Goal: Task Accomplishment & Management: Use online tool/utility

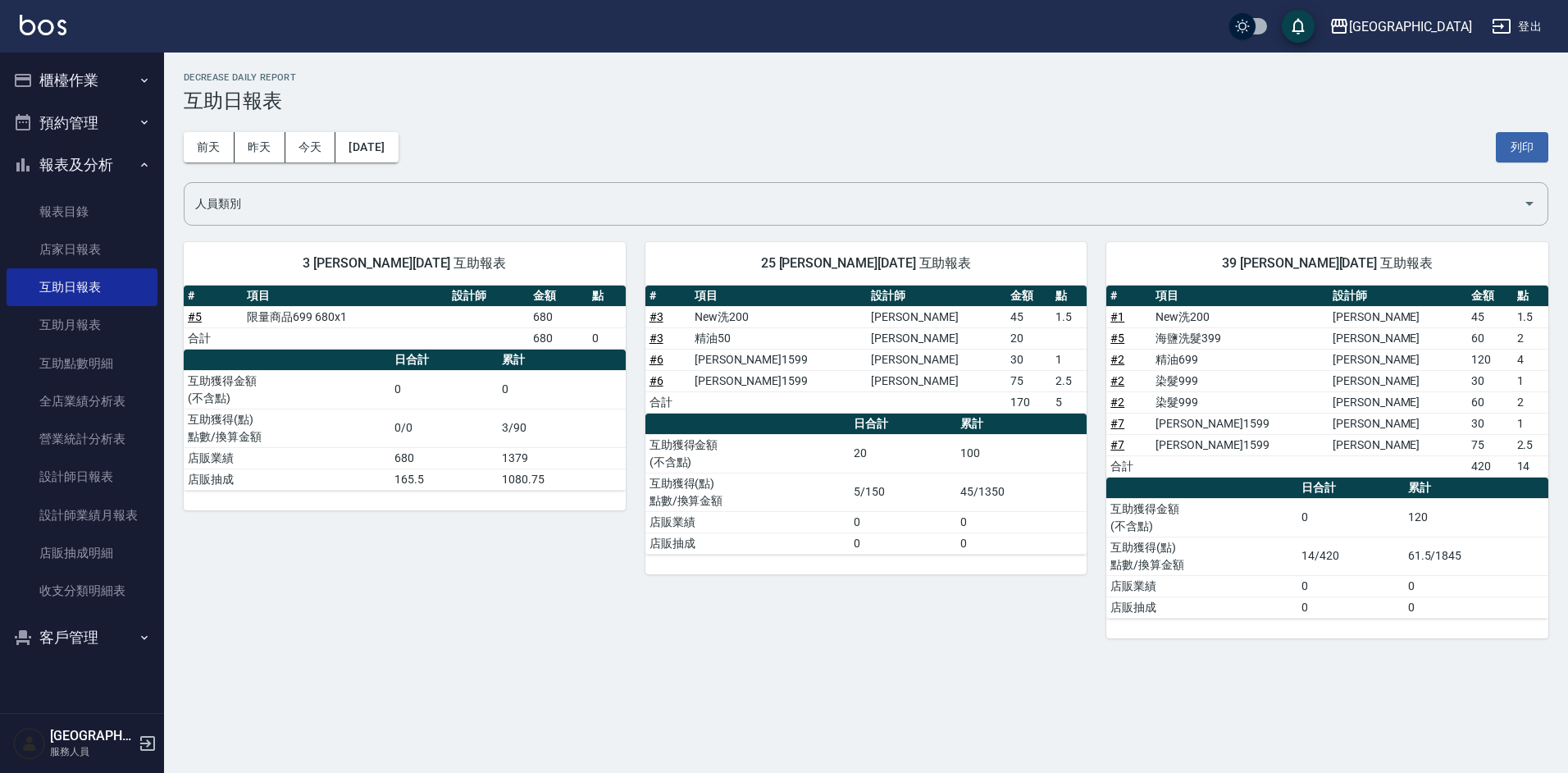
click at [88, 82] on button "櫃檯作業" at bounding box center [82, 80] width 151 height 42
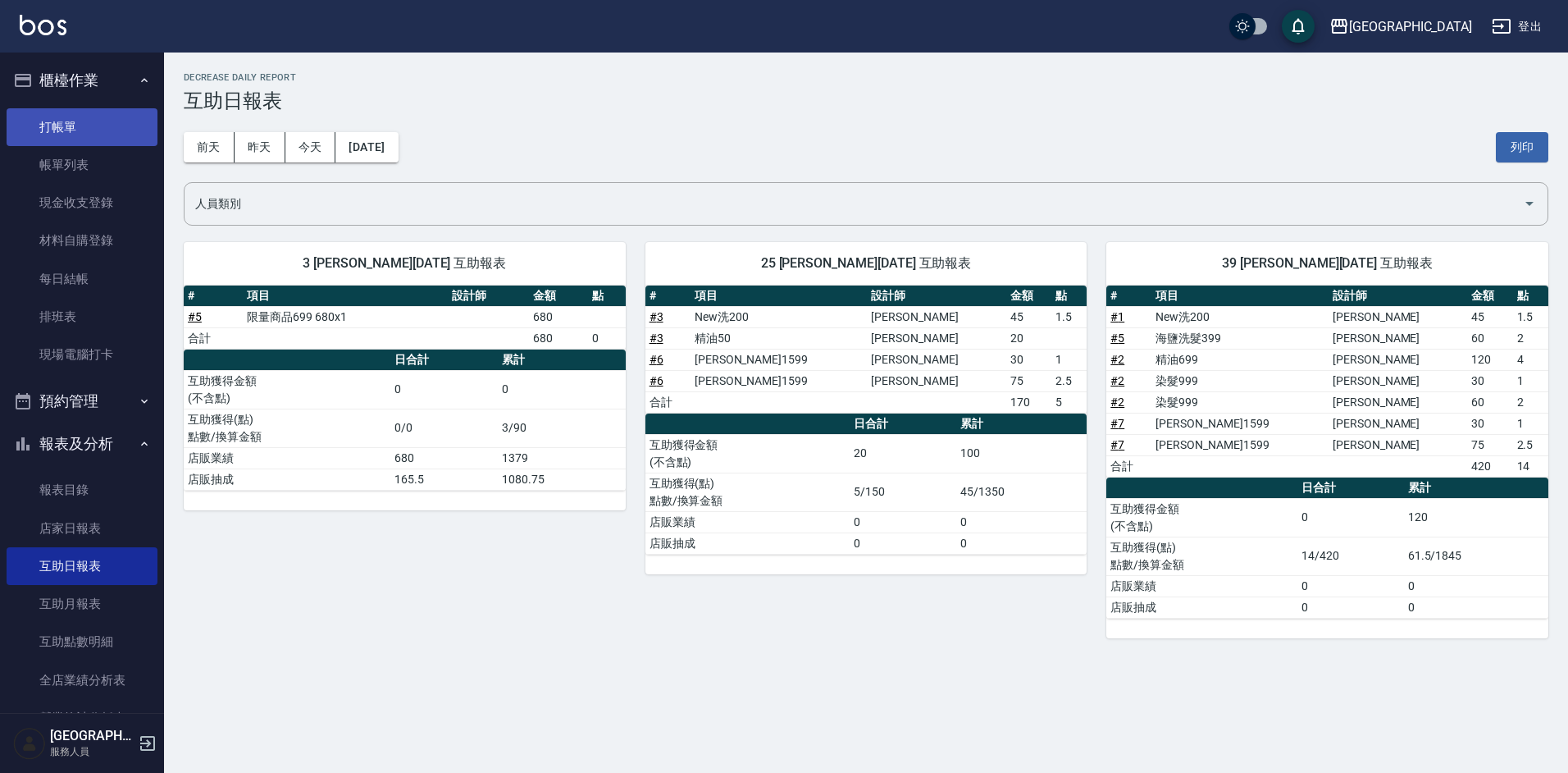
click at [65, 130] on link "打帳單" at bounding box center [82, 126] width 151 height 37
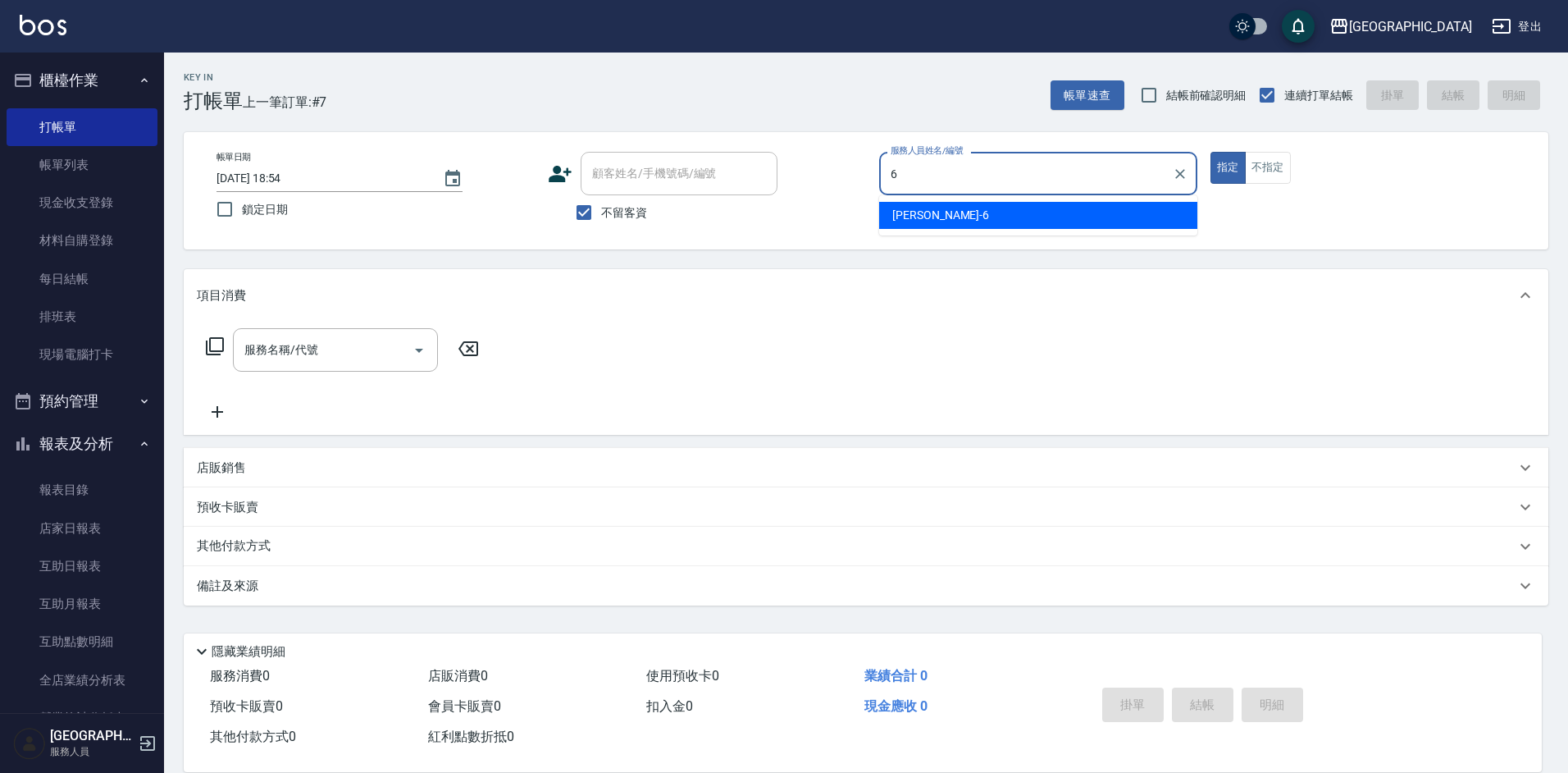
type input "[PERSON_NAME]-6"
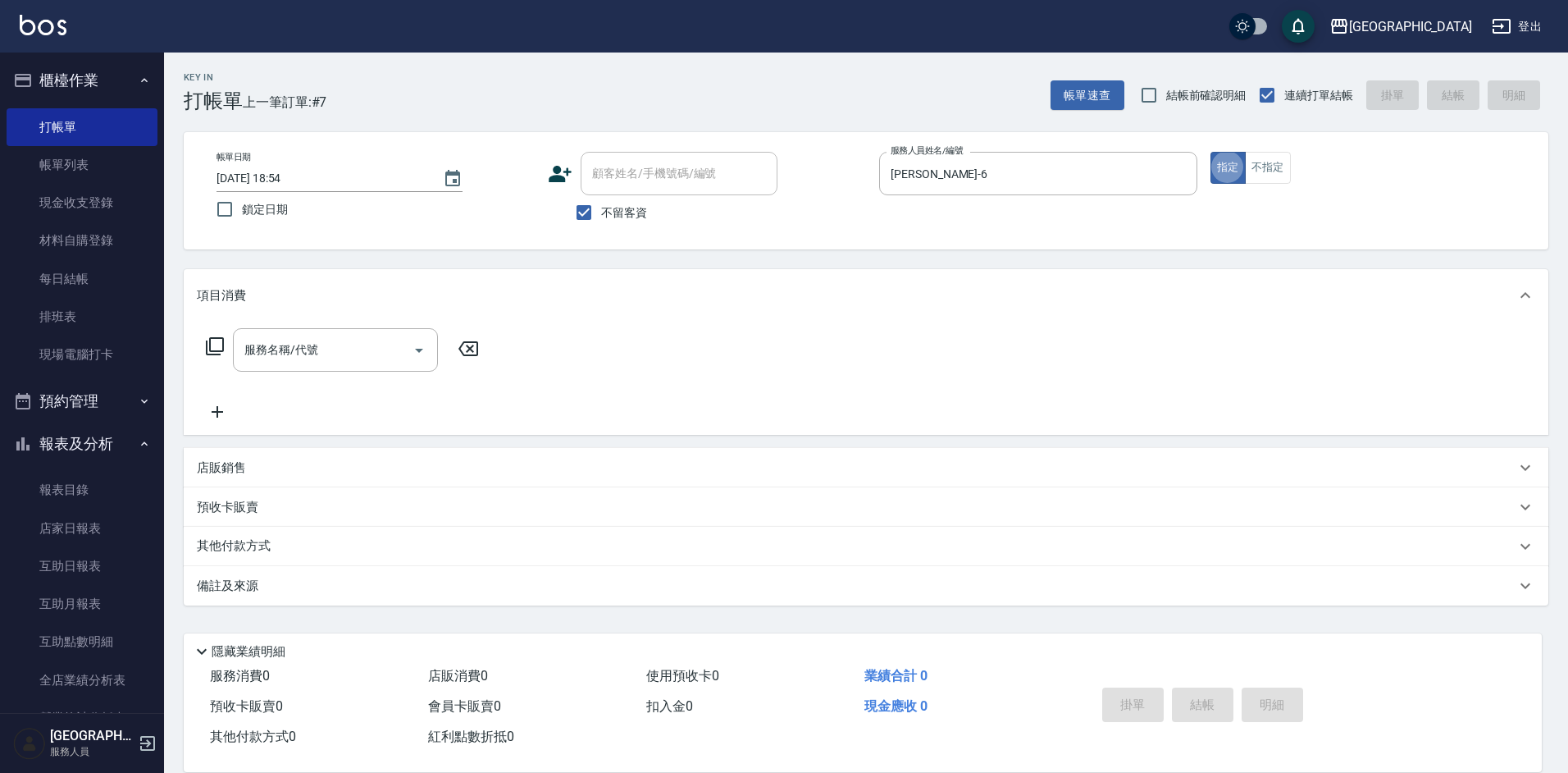
type button "true"
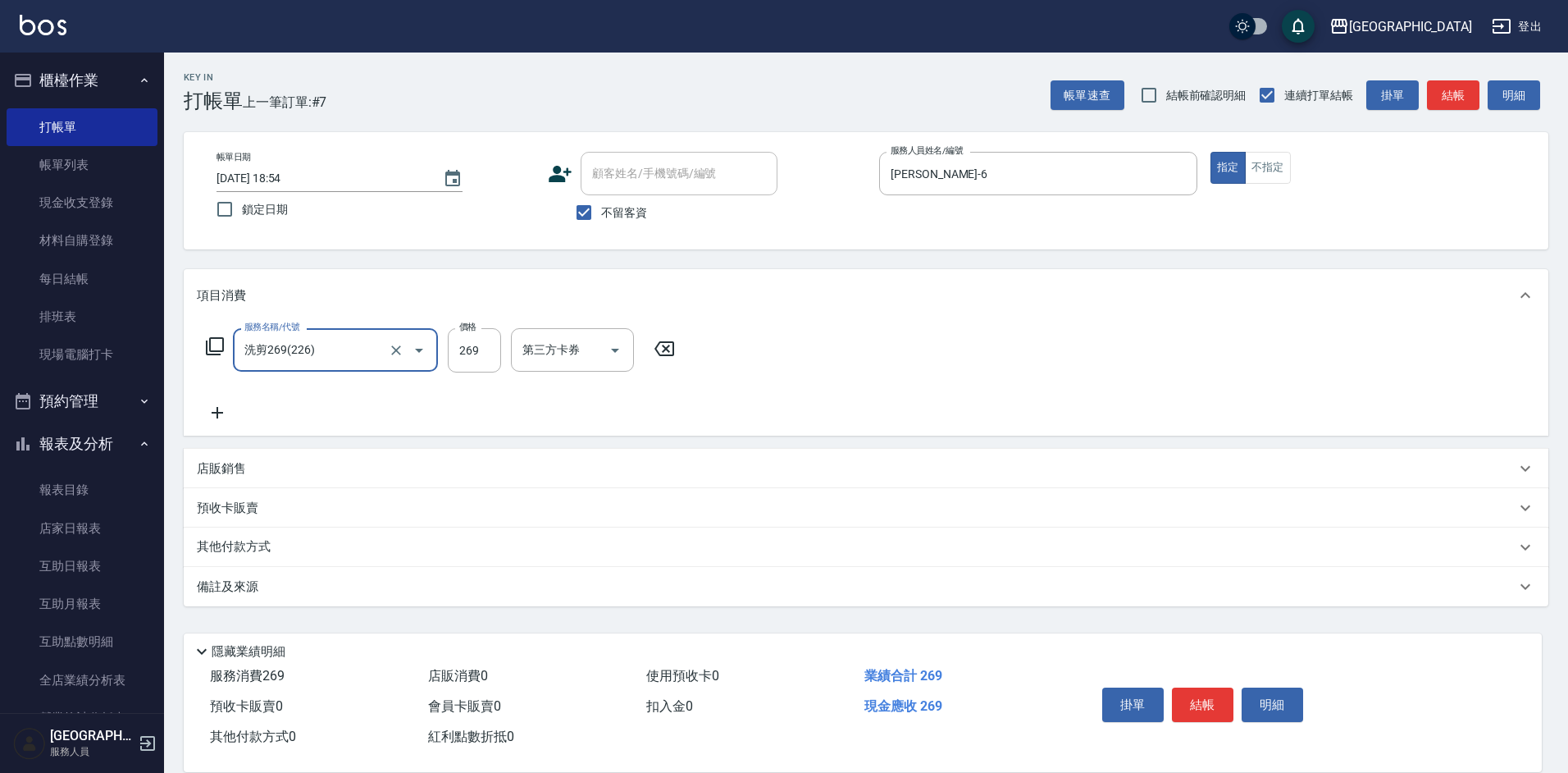
type input "洗剪269(226)"
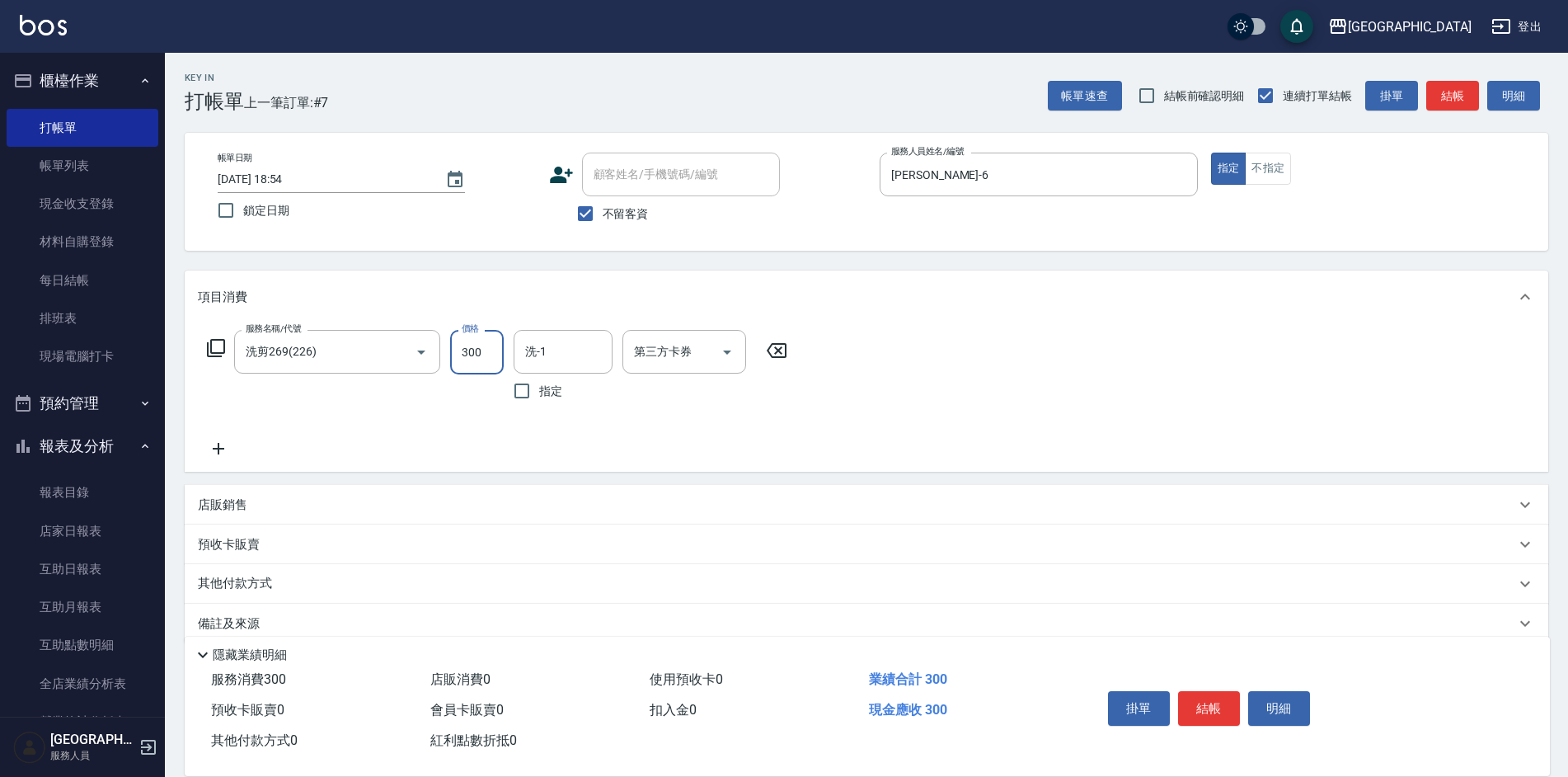
type input "300"
type input "[PERSON_NAME]-33"
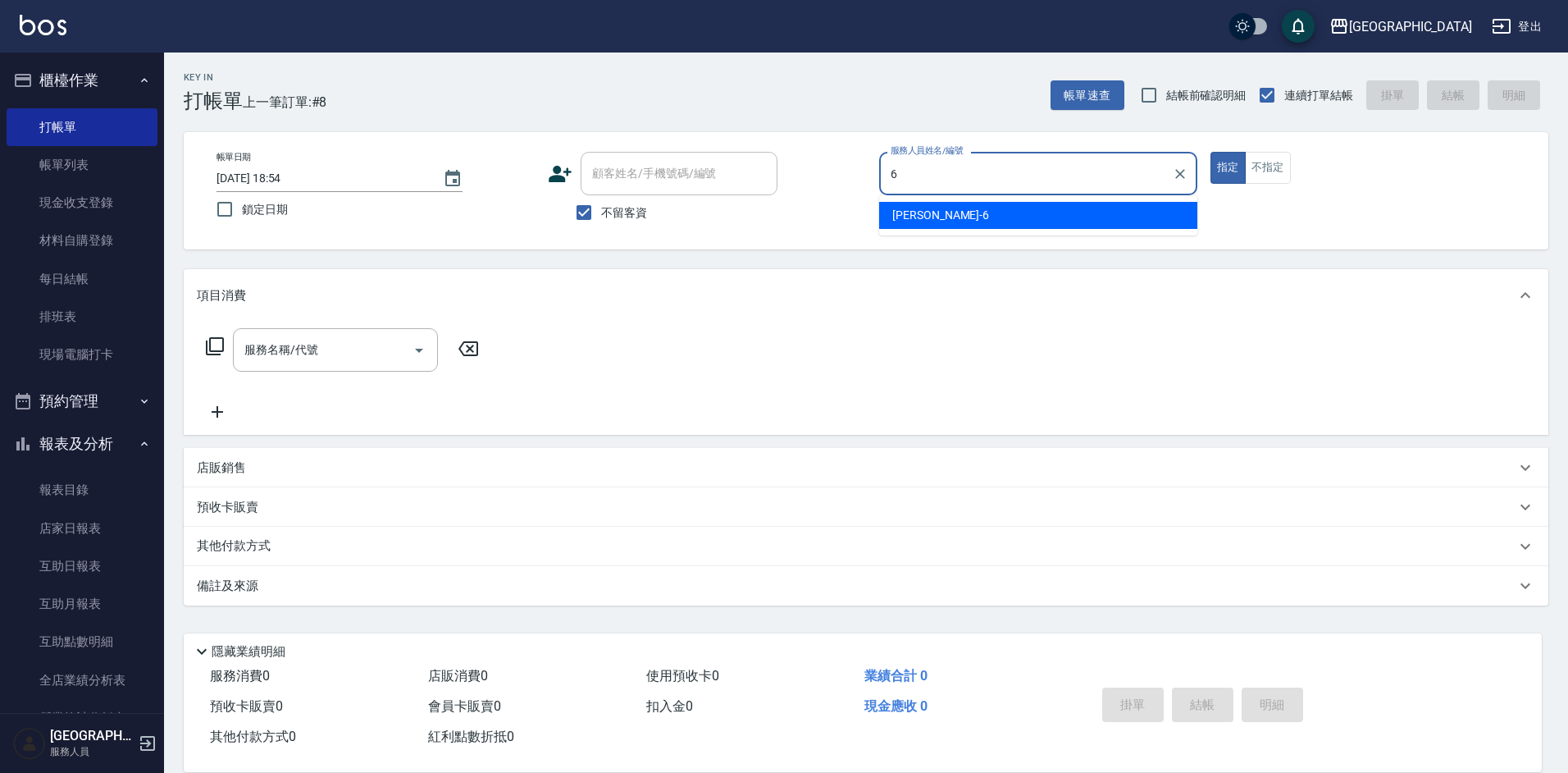
type input "[PERSON_NAME]-6"
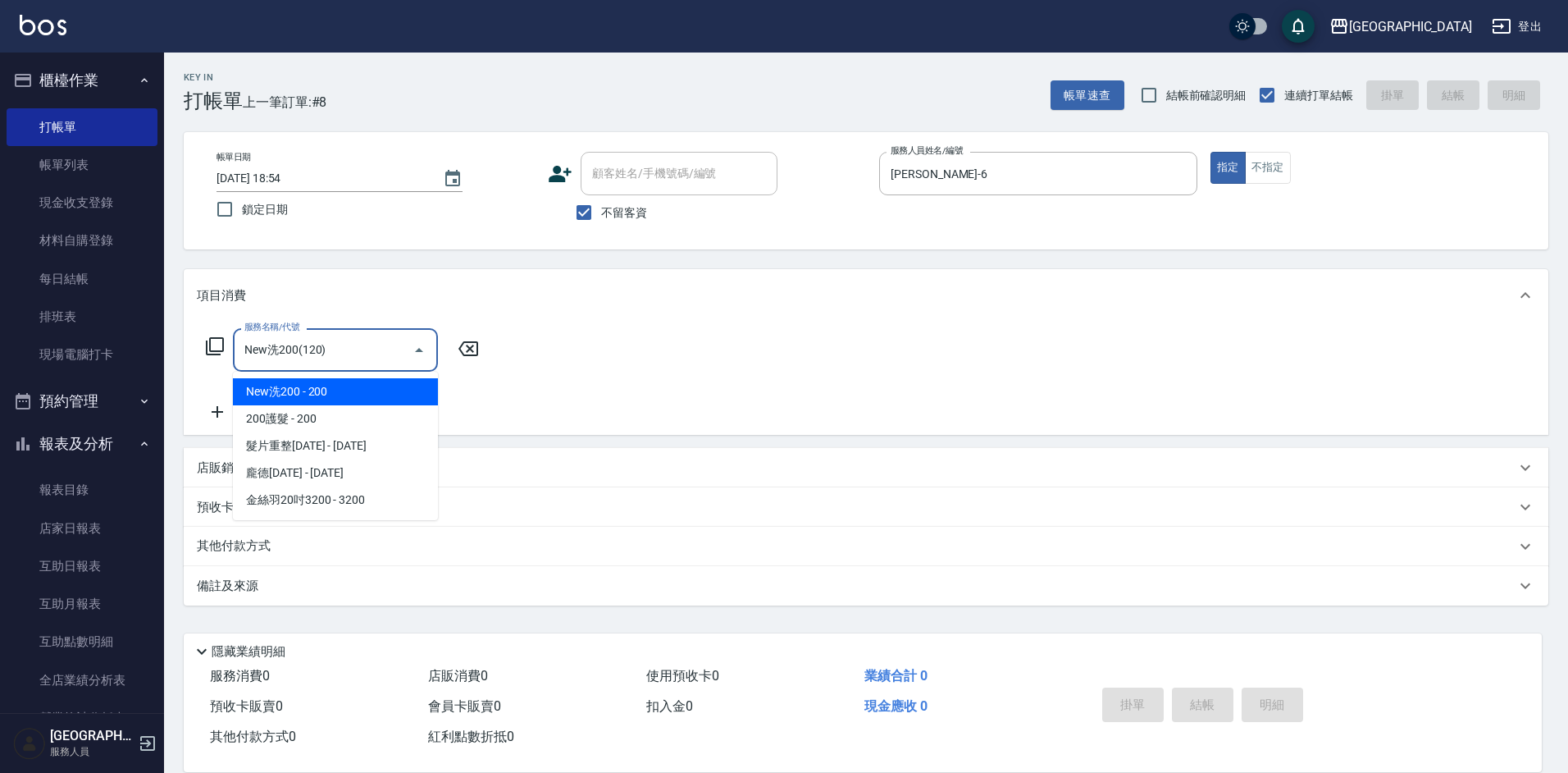
type input "New洗200(120)"
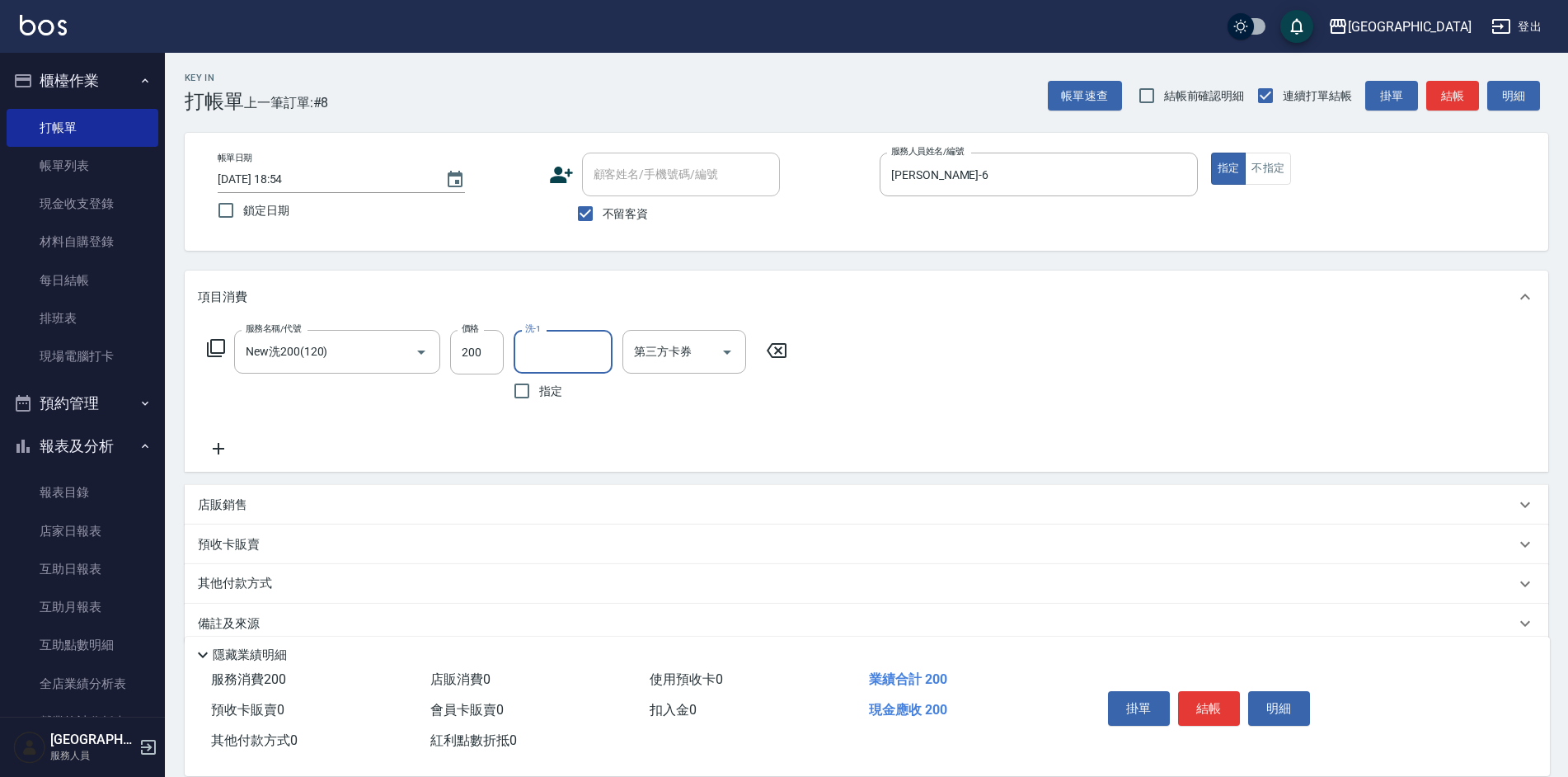
type input "3"
type input "[PERSON_NAME]25"
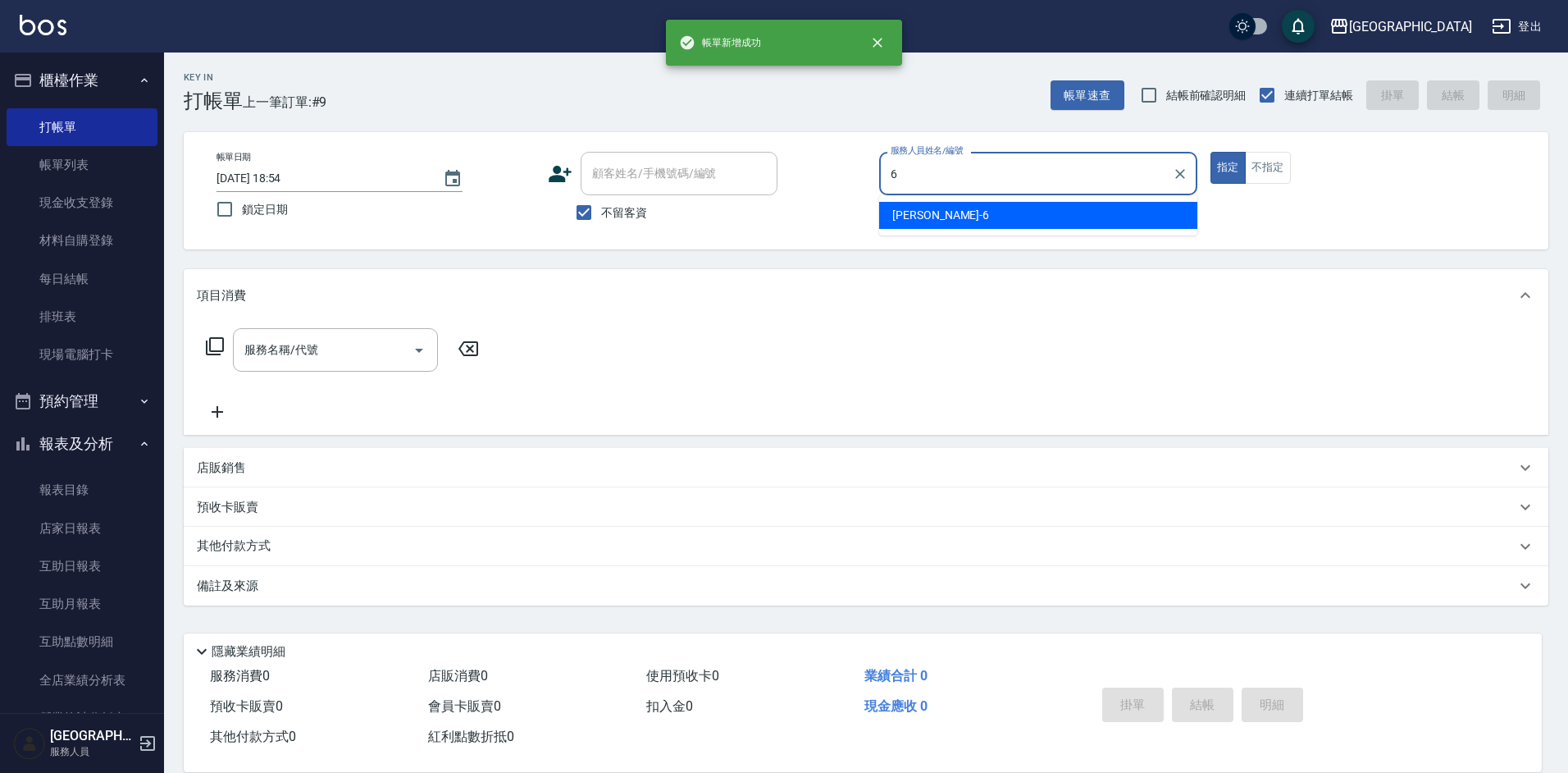
type input "[PERSON_NAME]-6"
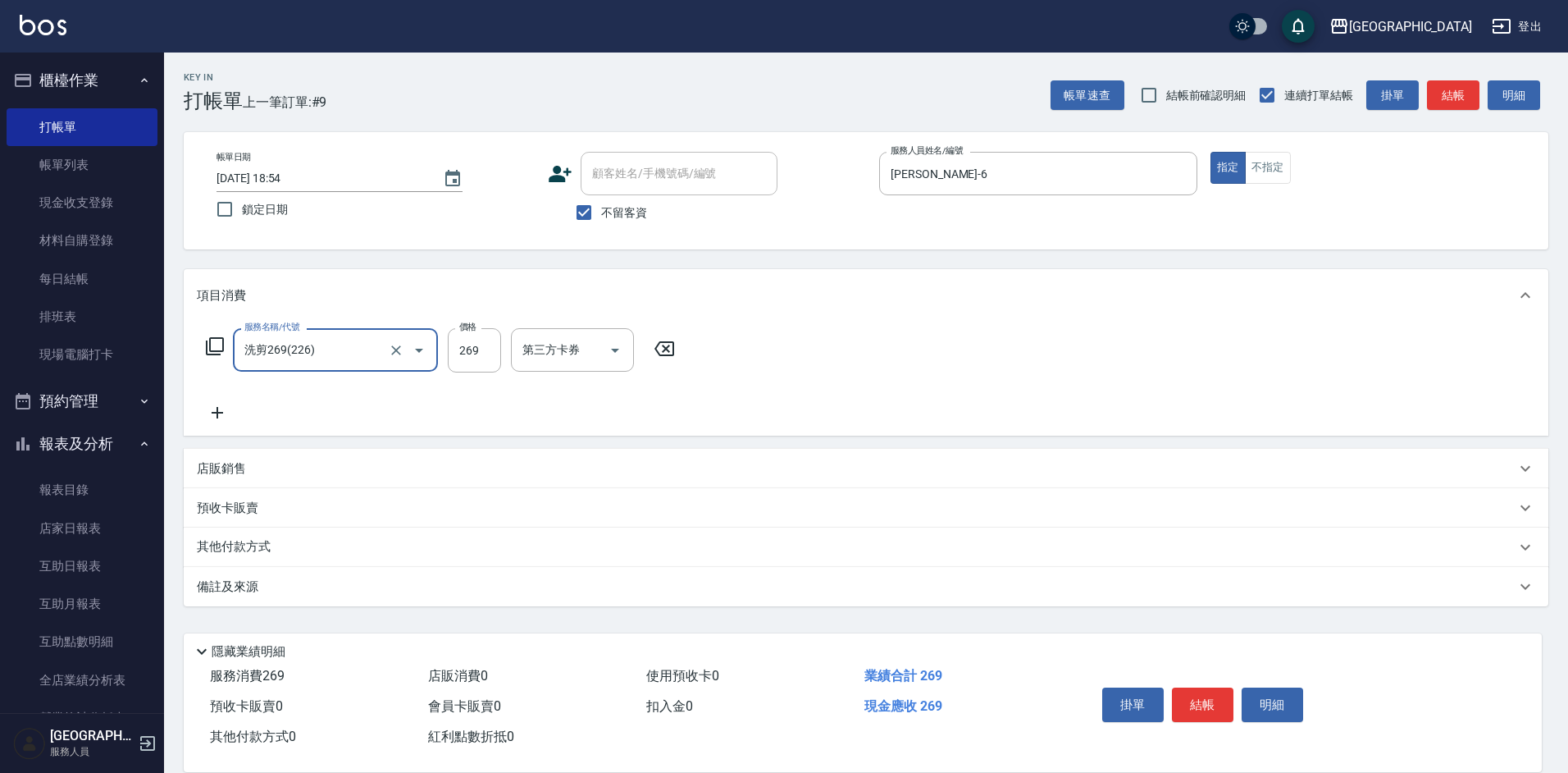
type input "洗剪269(226)"
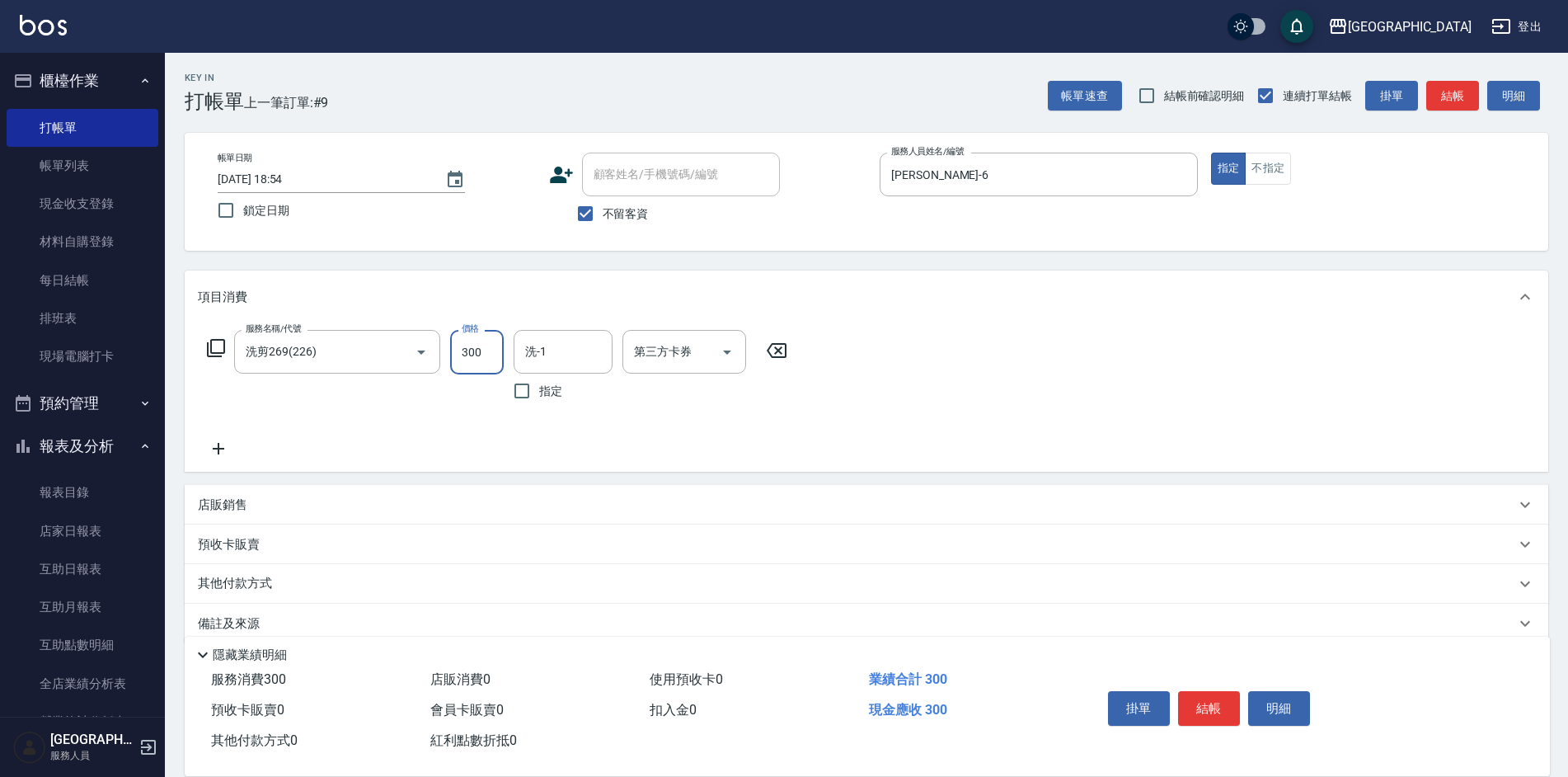
type input "300"
type input "[PERSON_NAME]39"
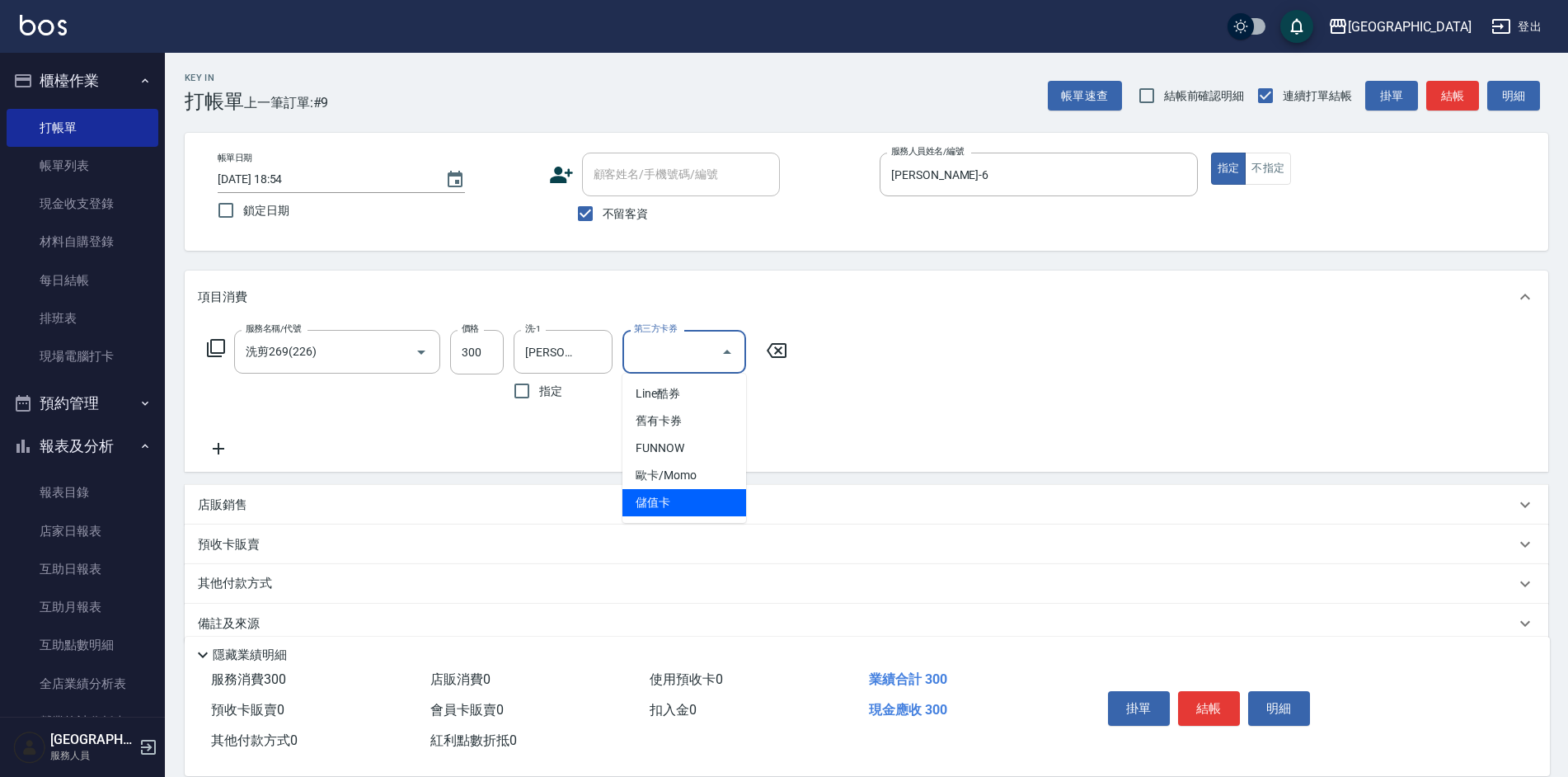
type input "儲值卡"
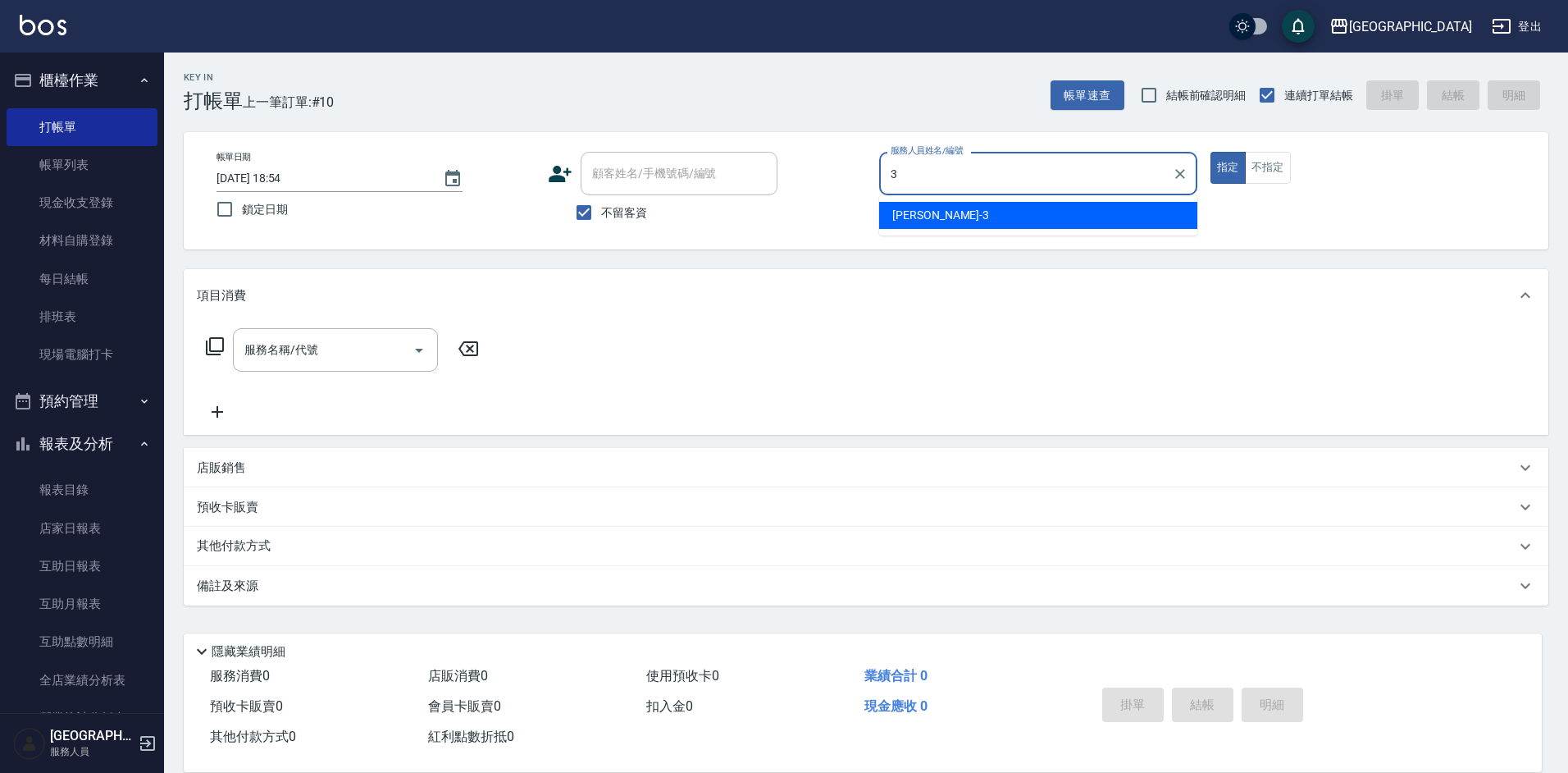
type input "[PERSON_NAME]-3"
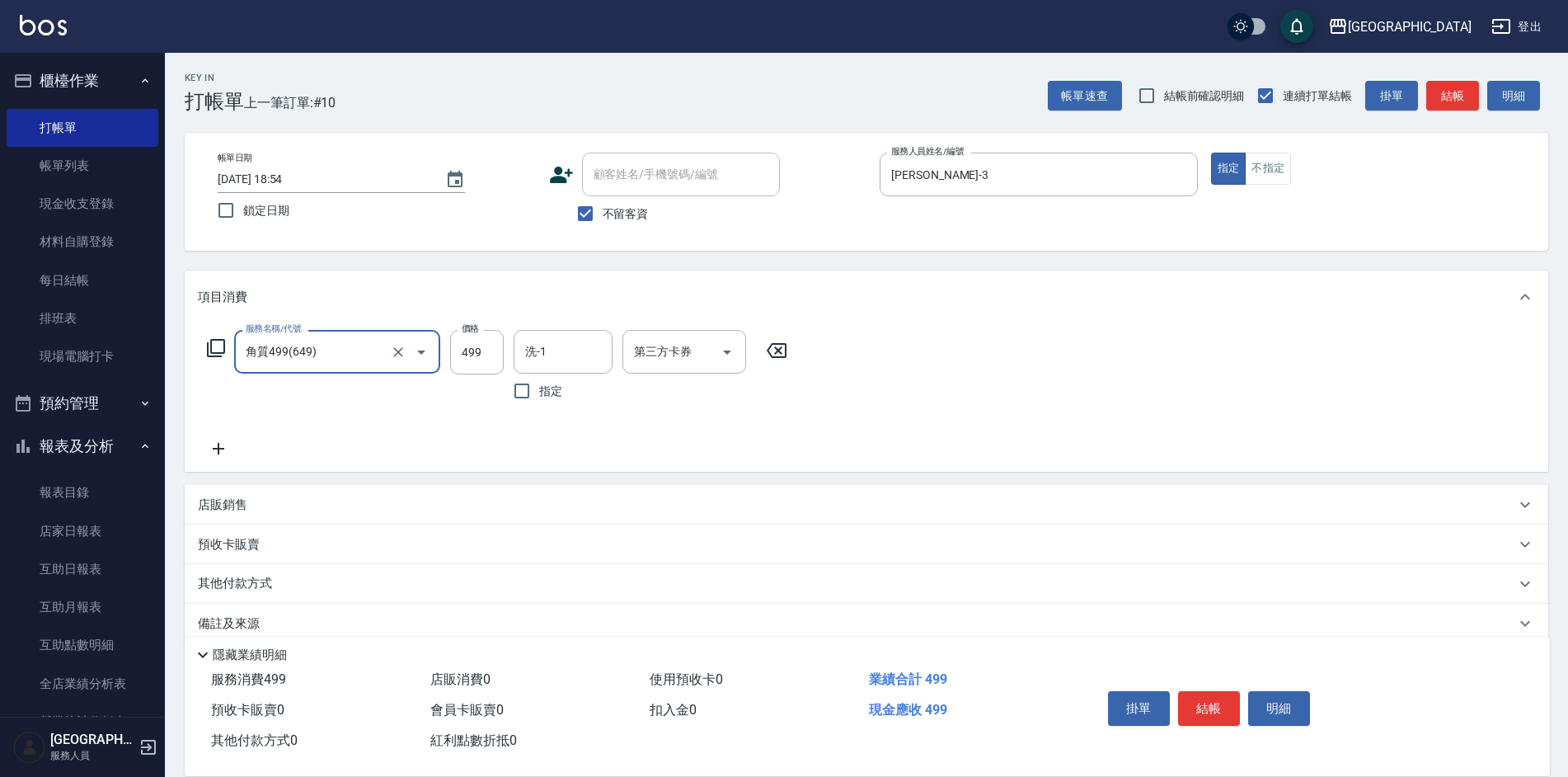
type input "角質499(649)"
type input "[PERSON_NAME]25"
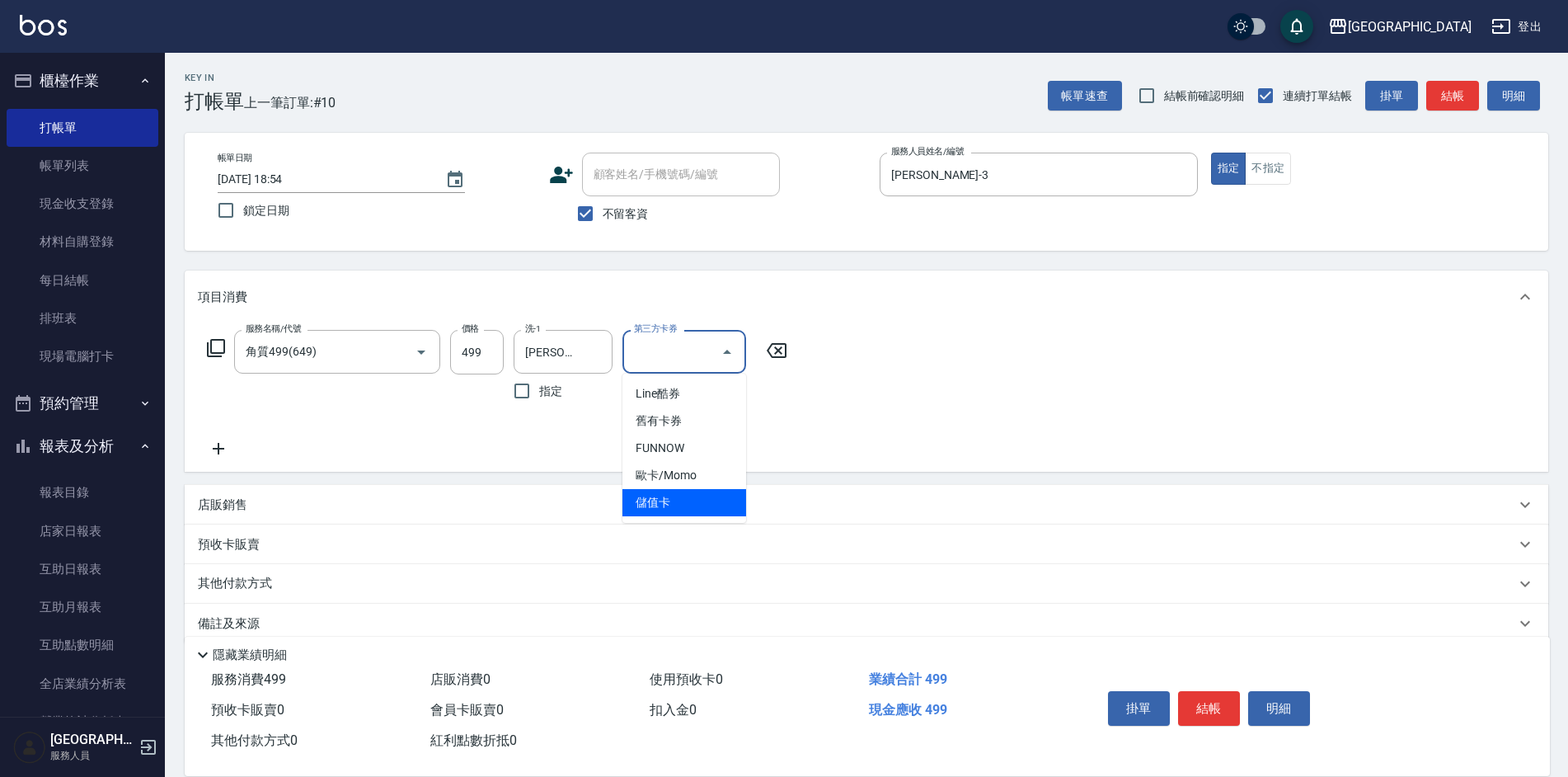
type input "儲值卡"
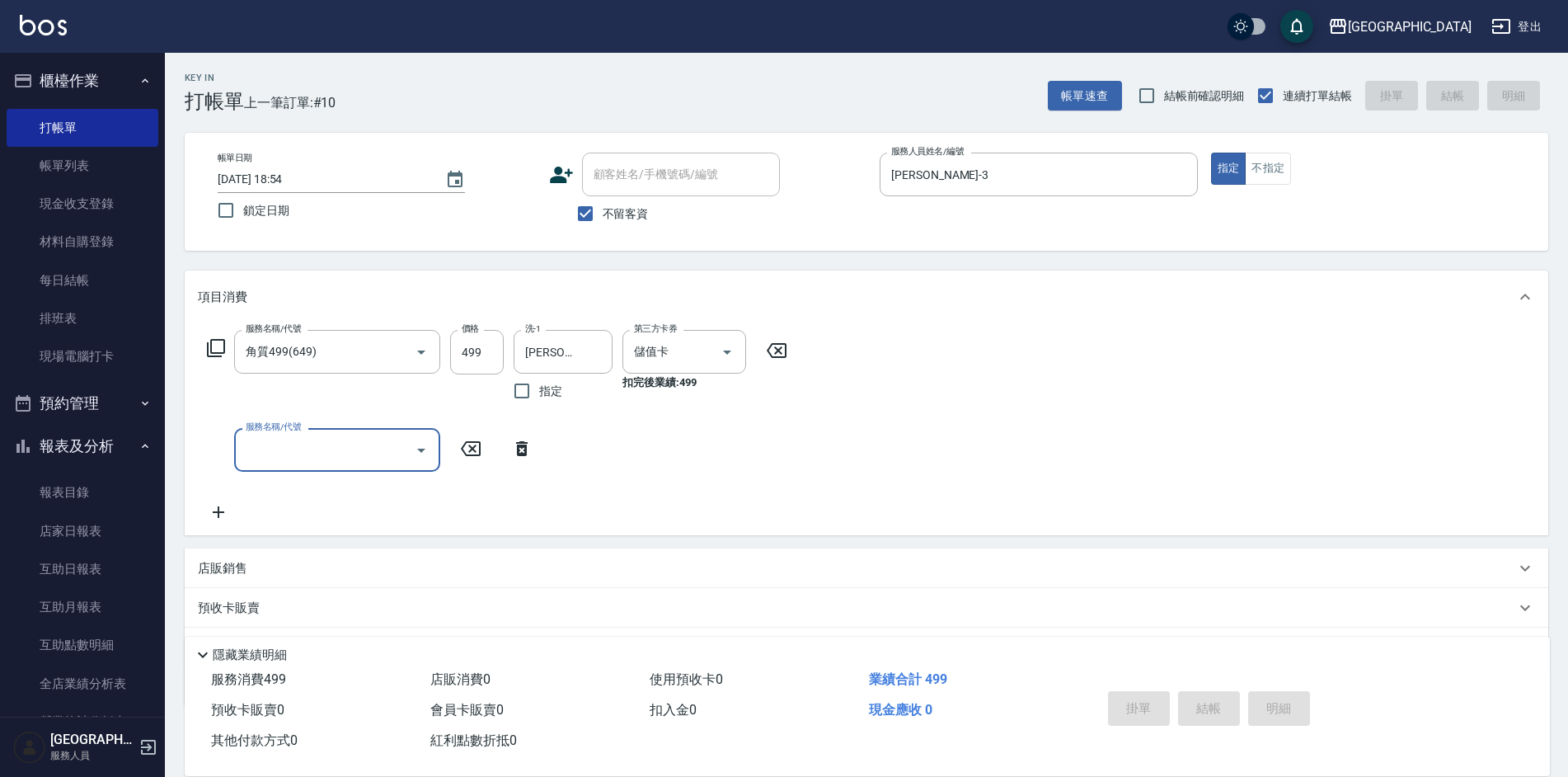
type input "[DATE] 18:55"
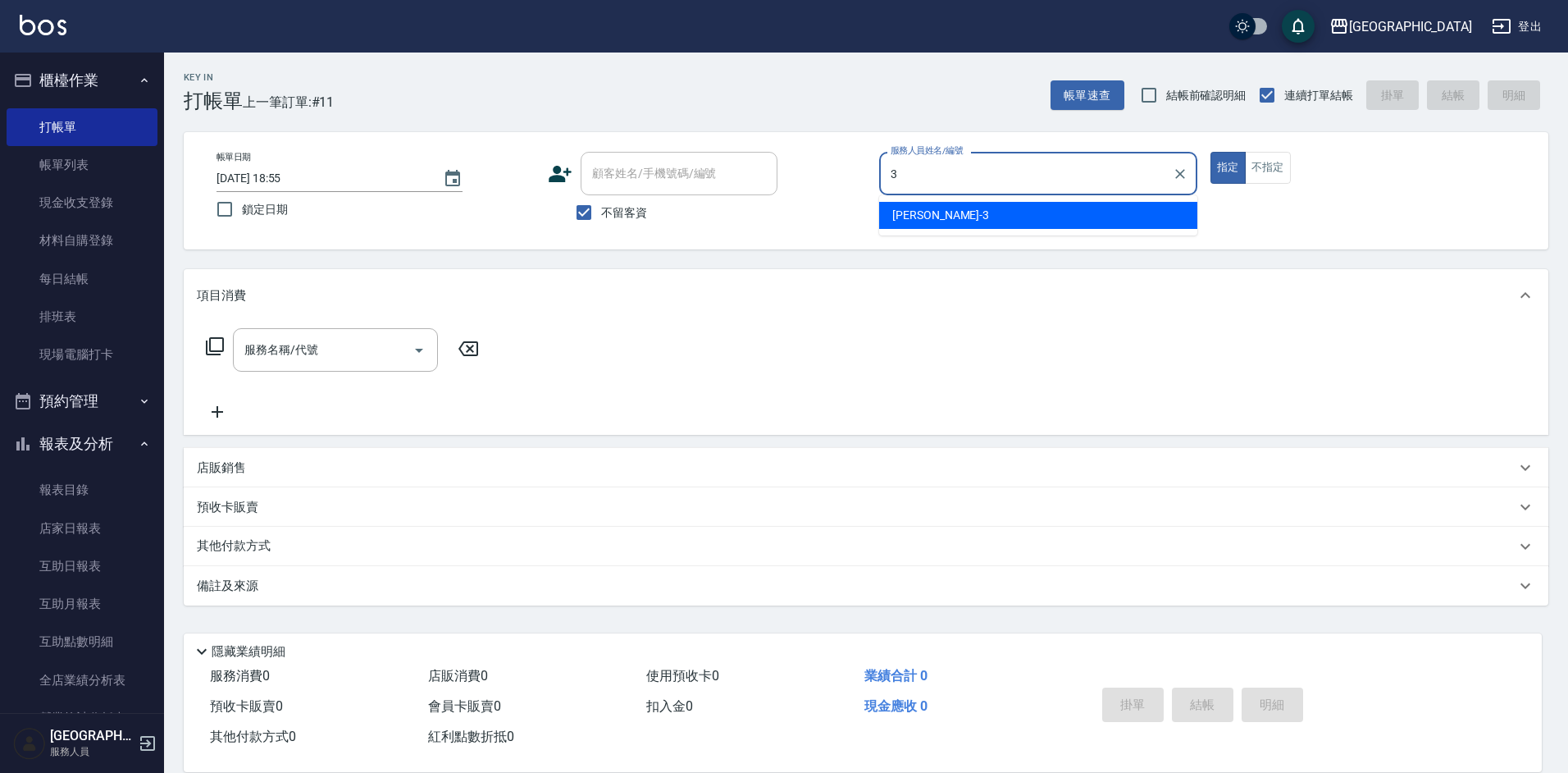
type input "[PERSON_NAME]-3"
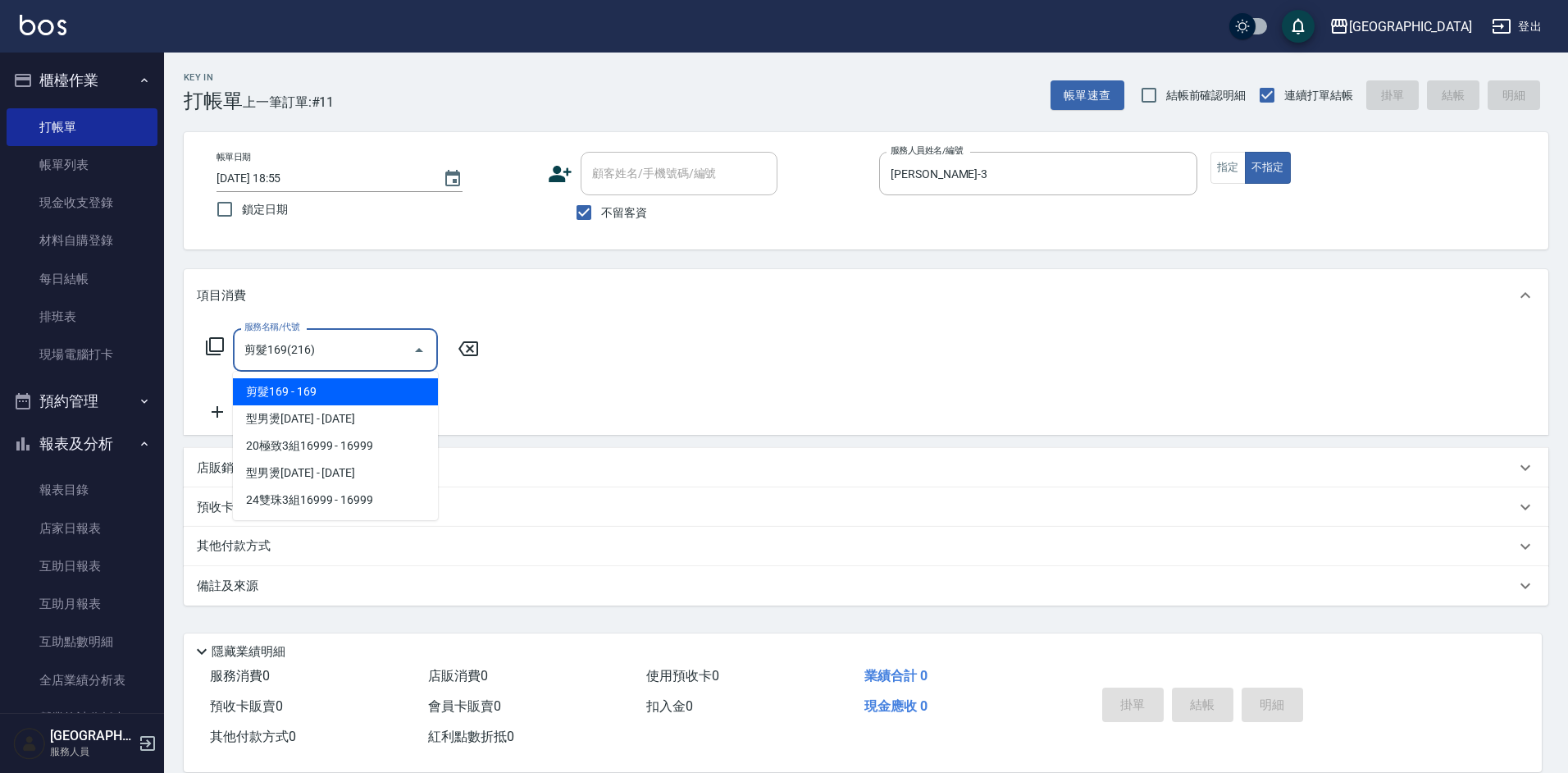
type input "剪髮169(216)"
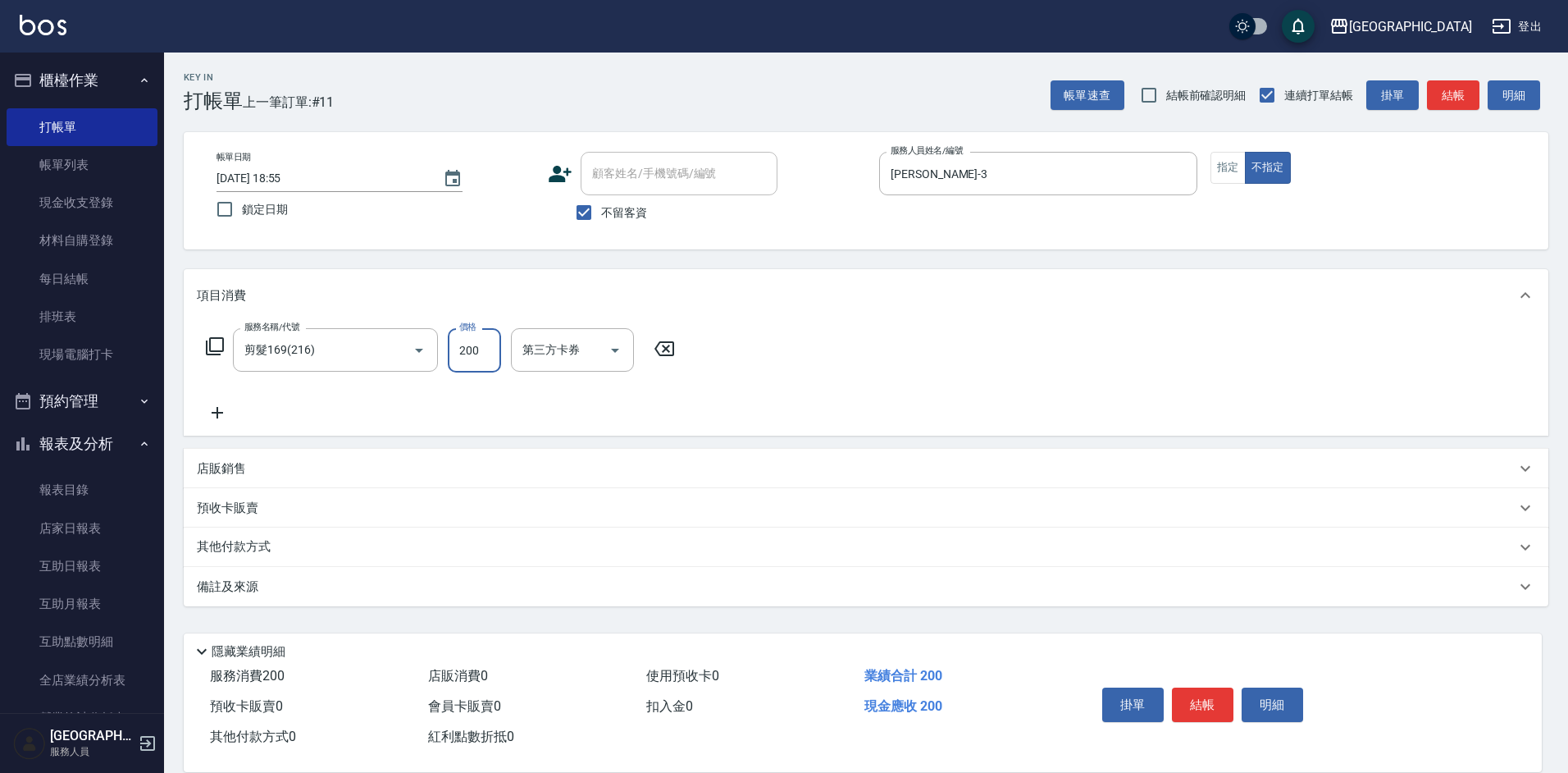
type input "200"
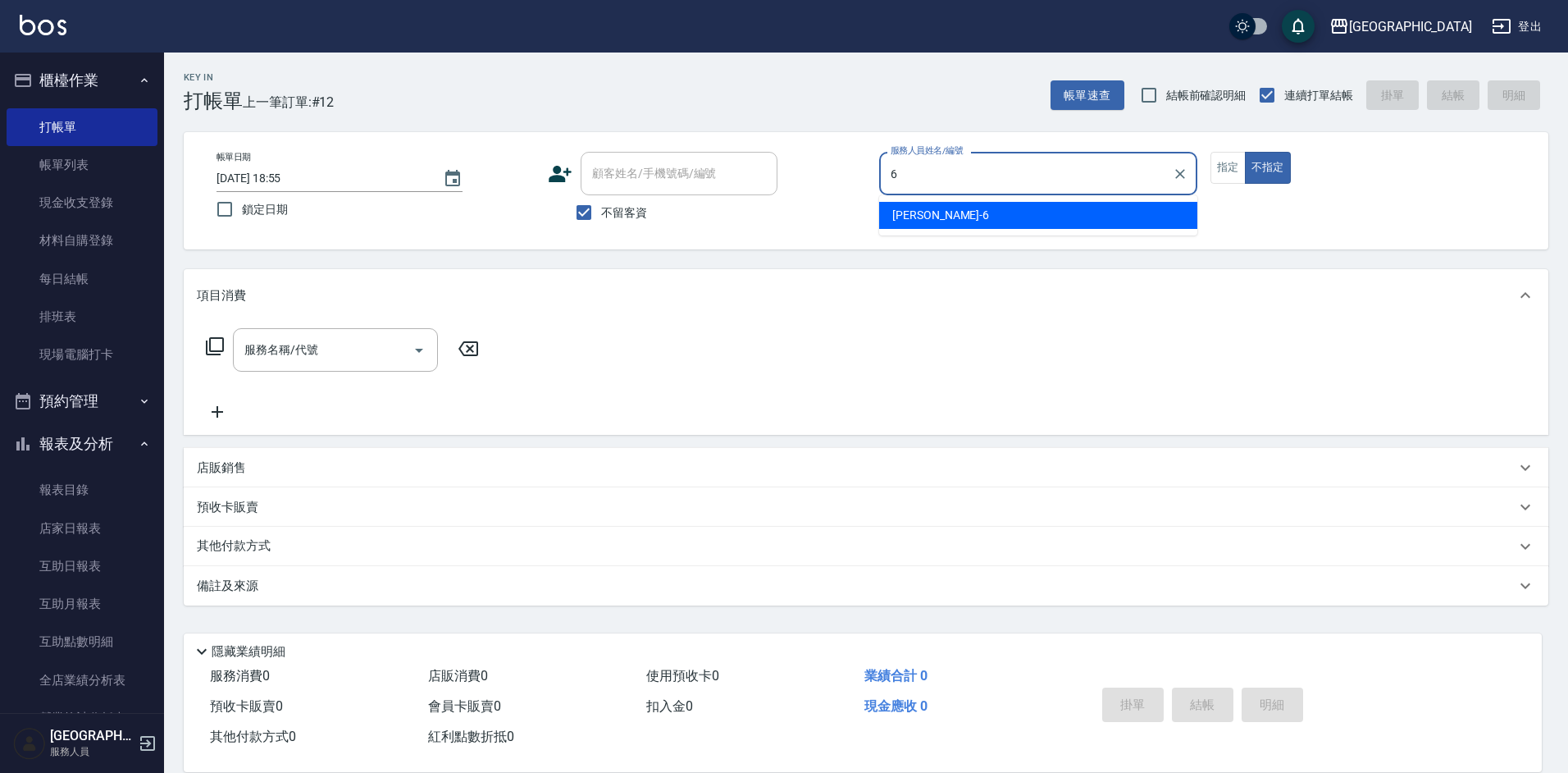
type input "[PERSON_NAME]-6"
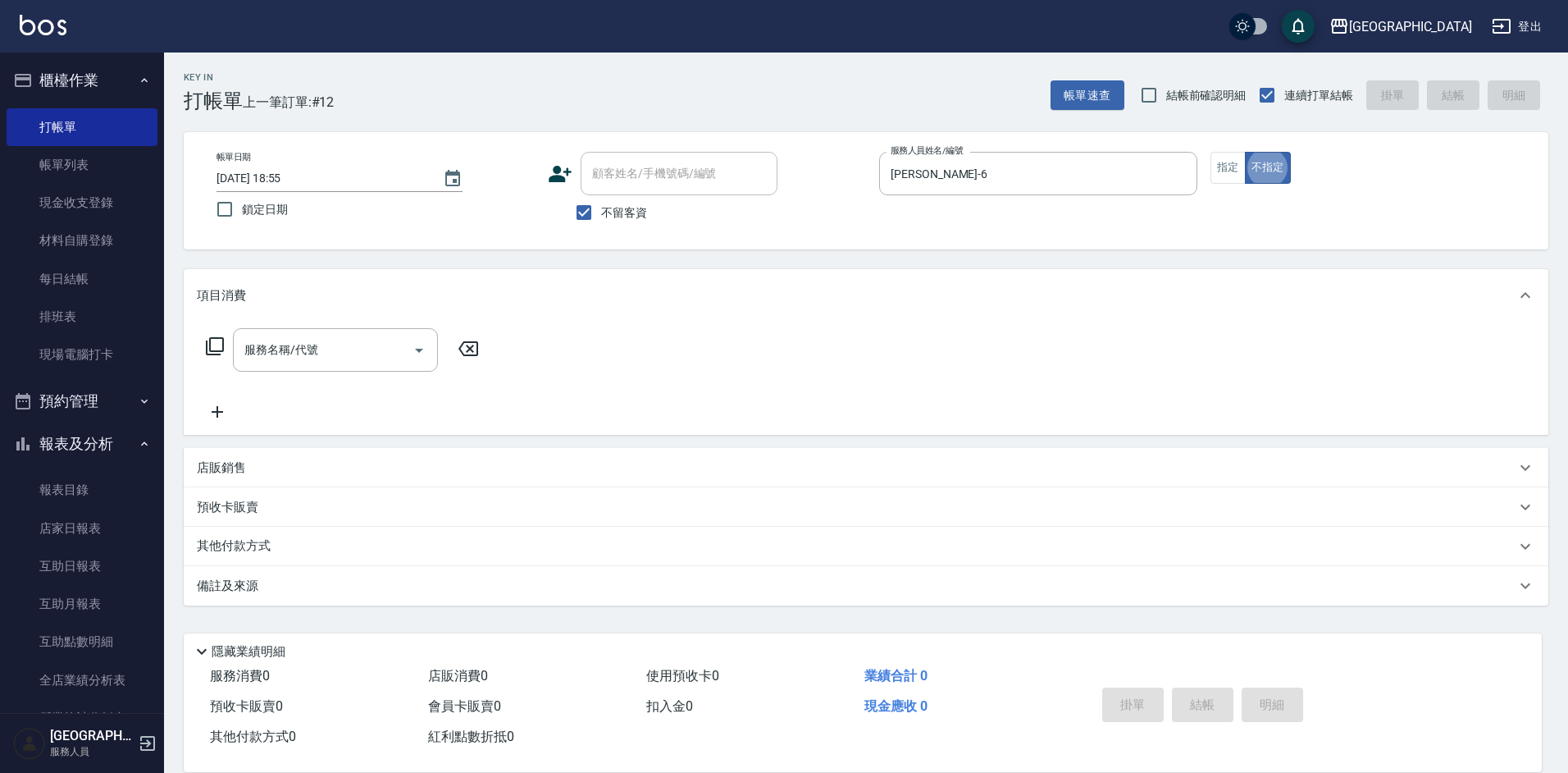
type button "false"
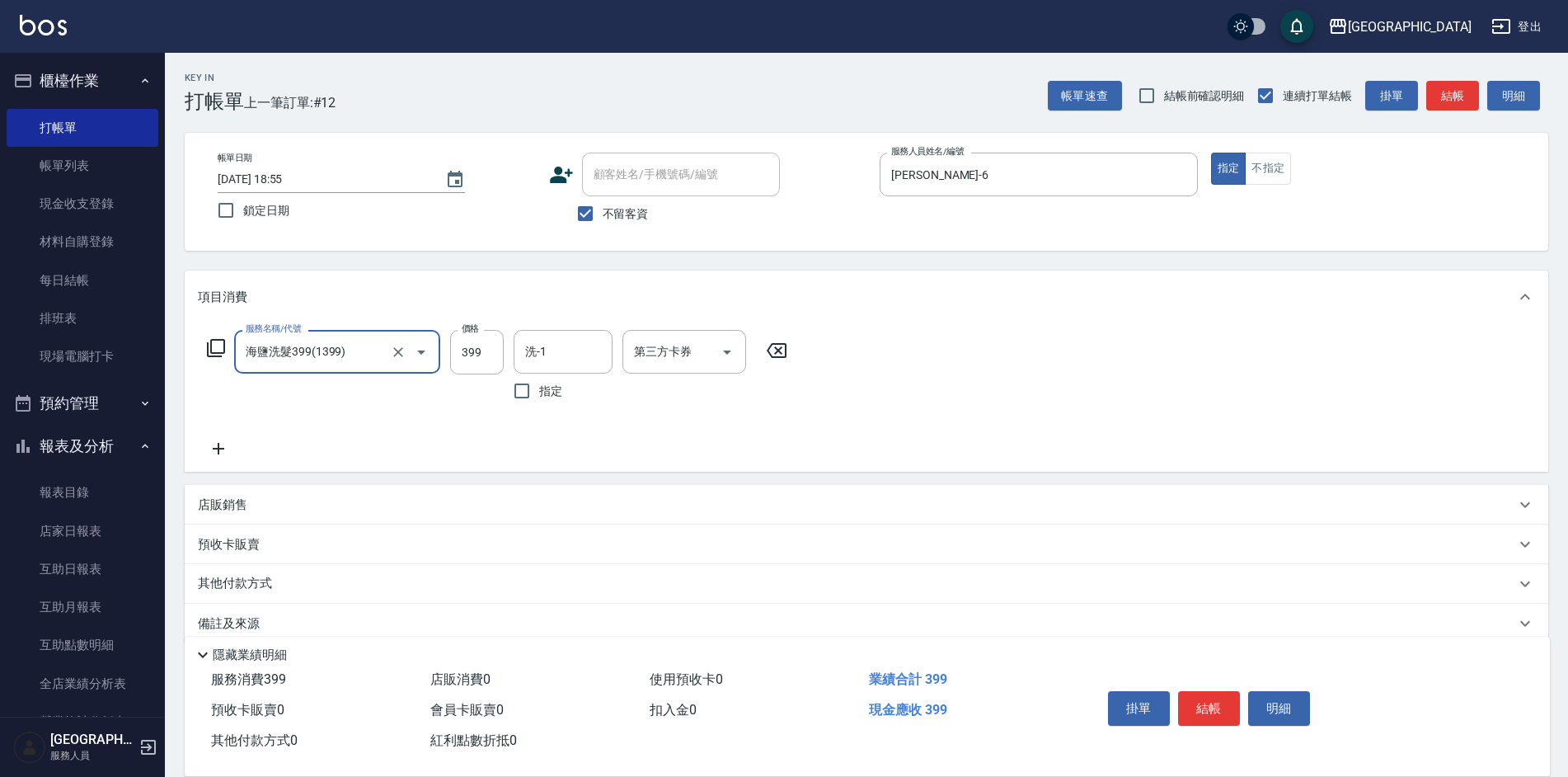
type input "海鹽洗髮399(1399)"
type input "[PERSON_NAME]-33"
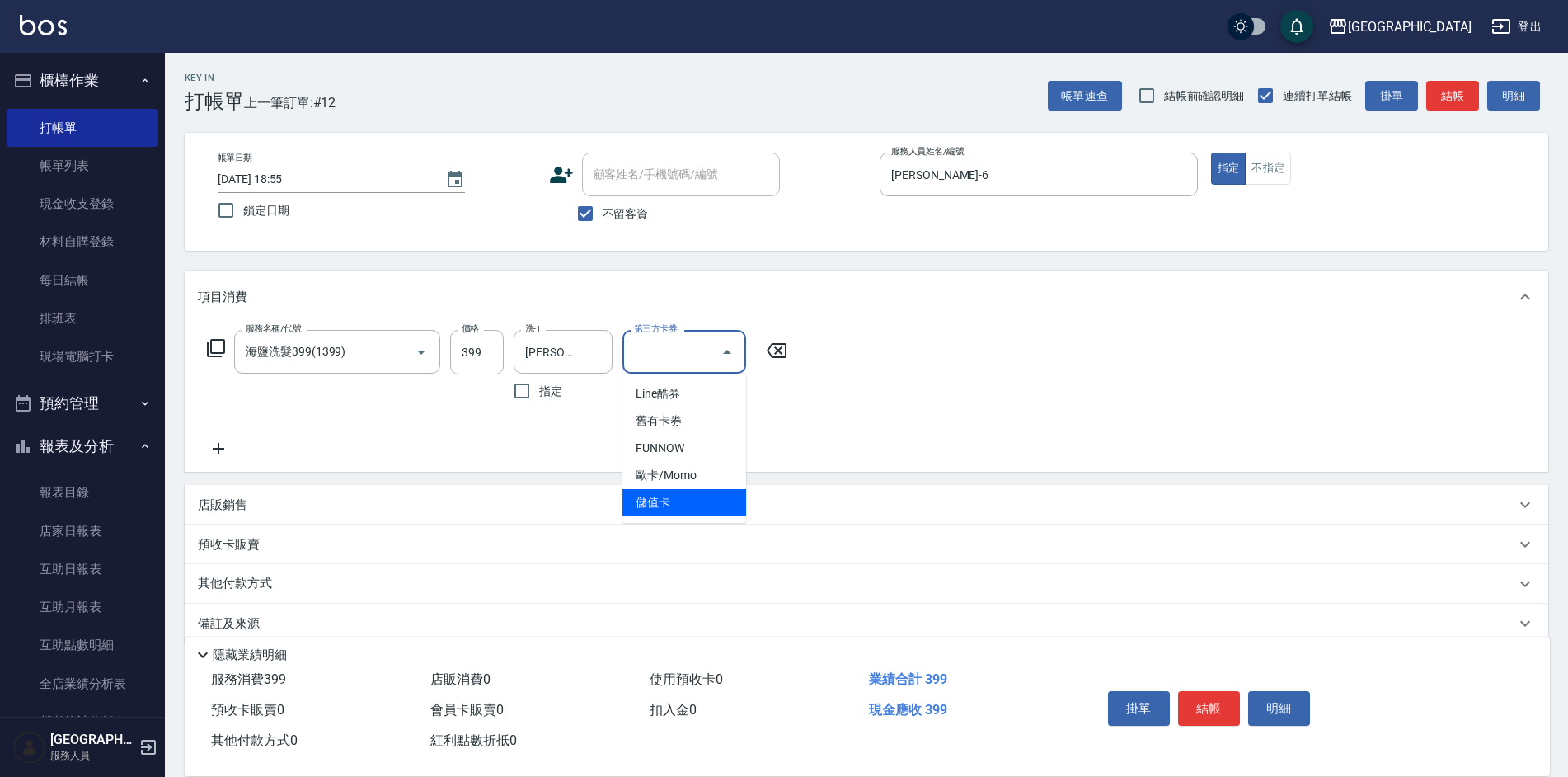
type input "儲值卡"
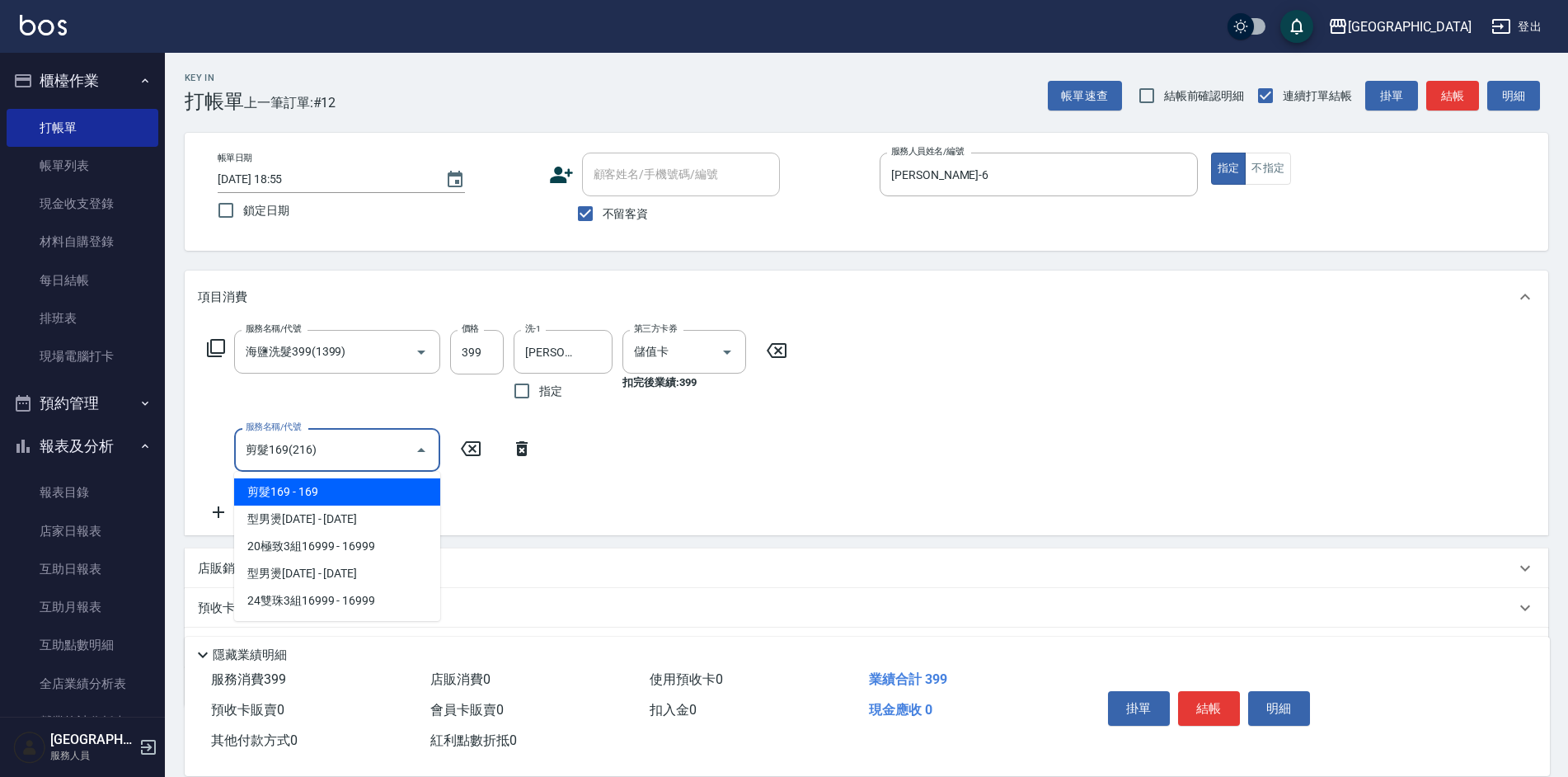
type input "剪髮169(216)"
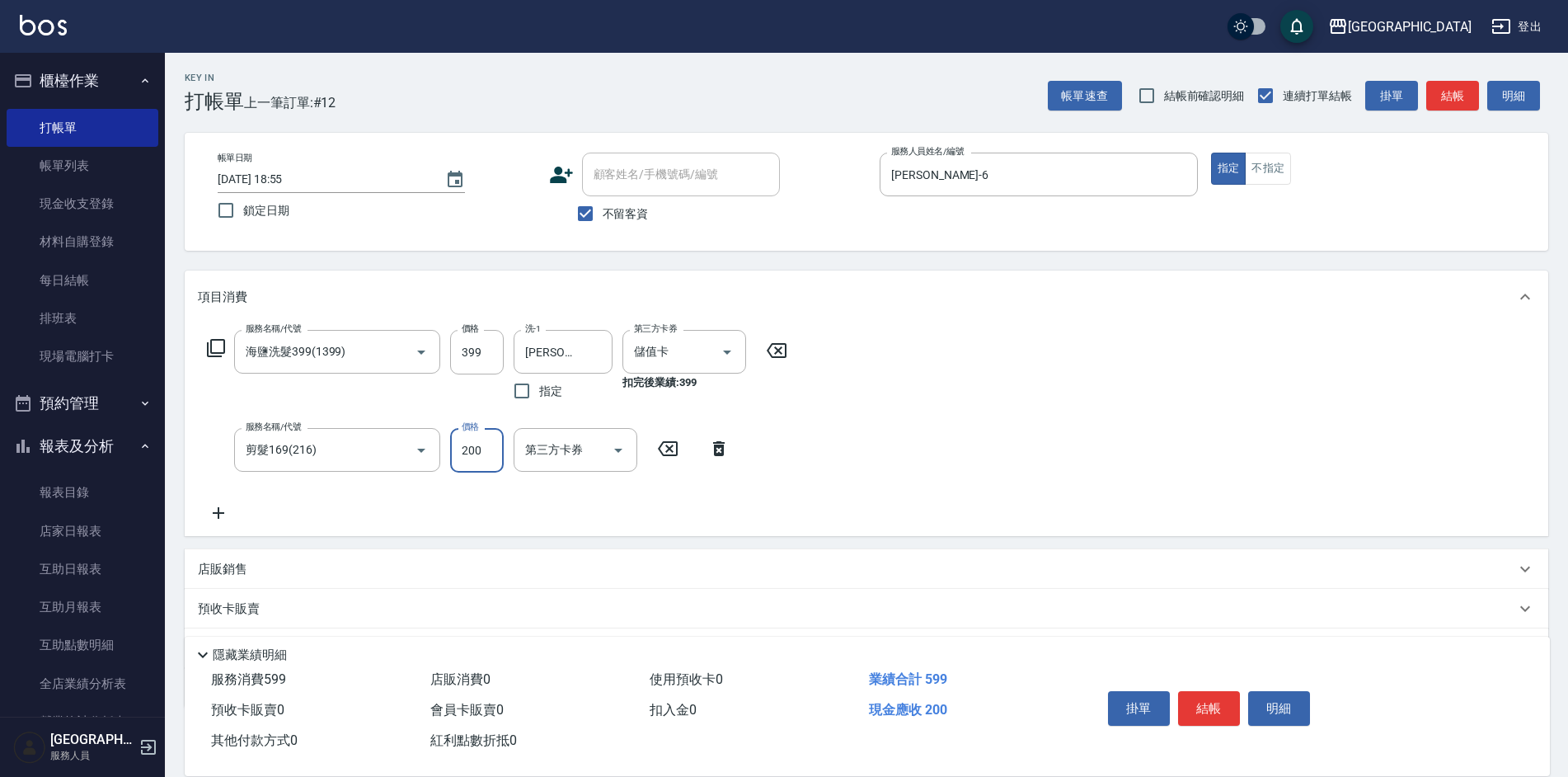
type input "200"
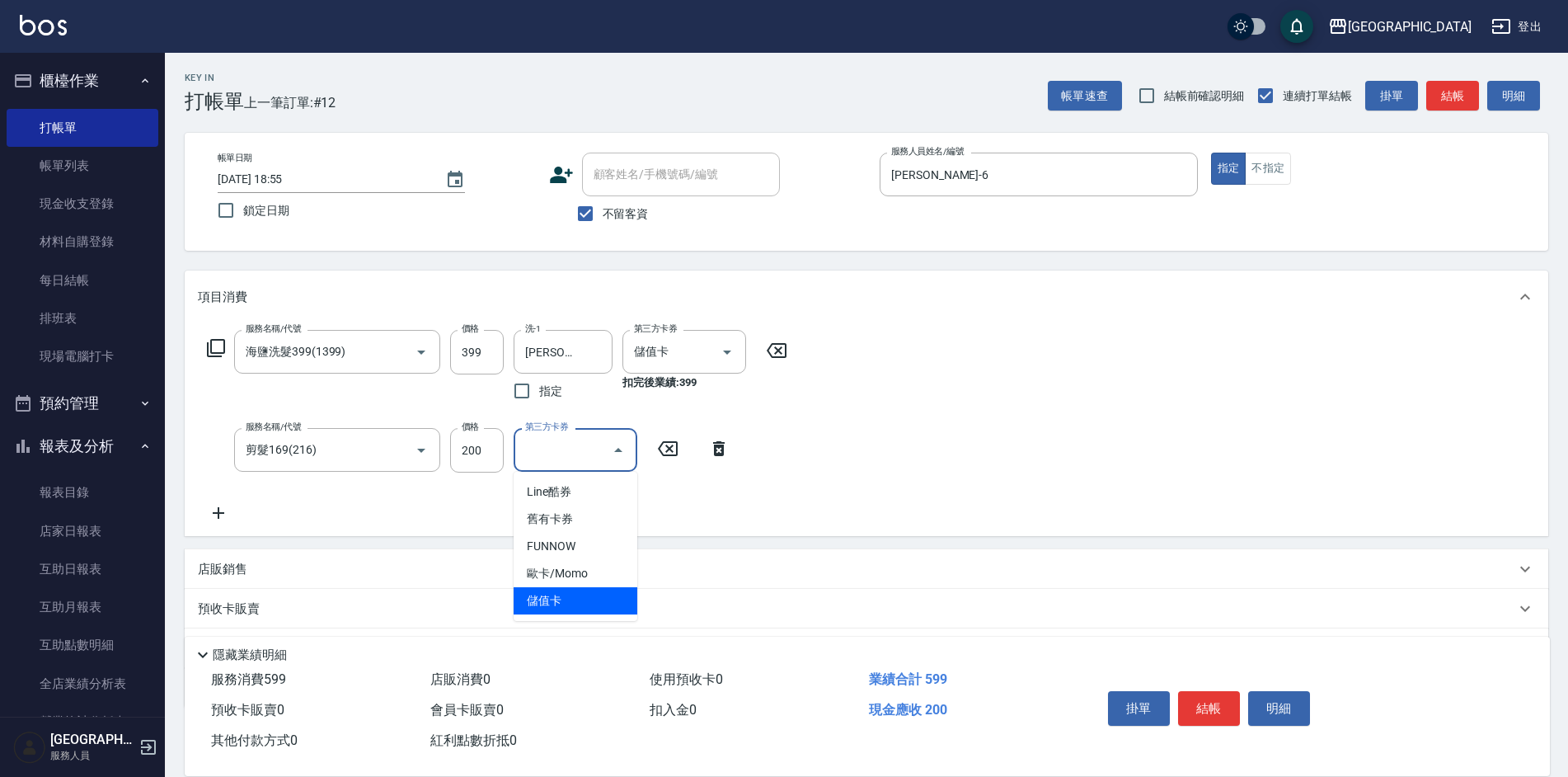
type input "儲值卡"
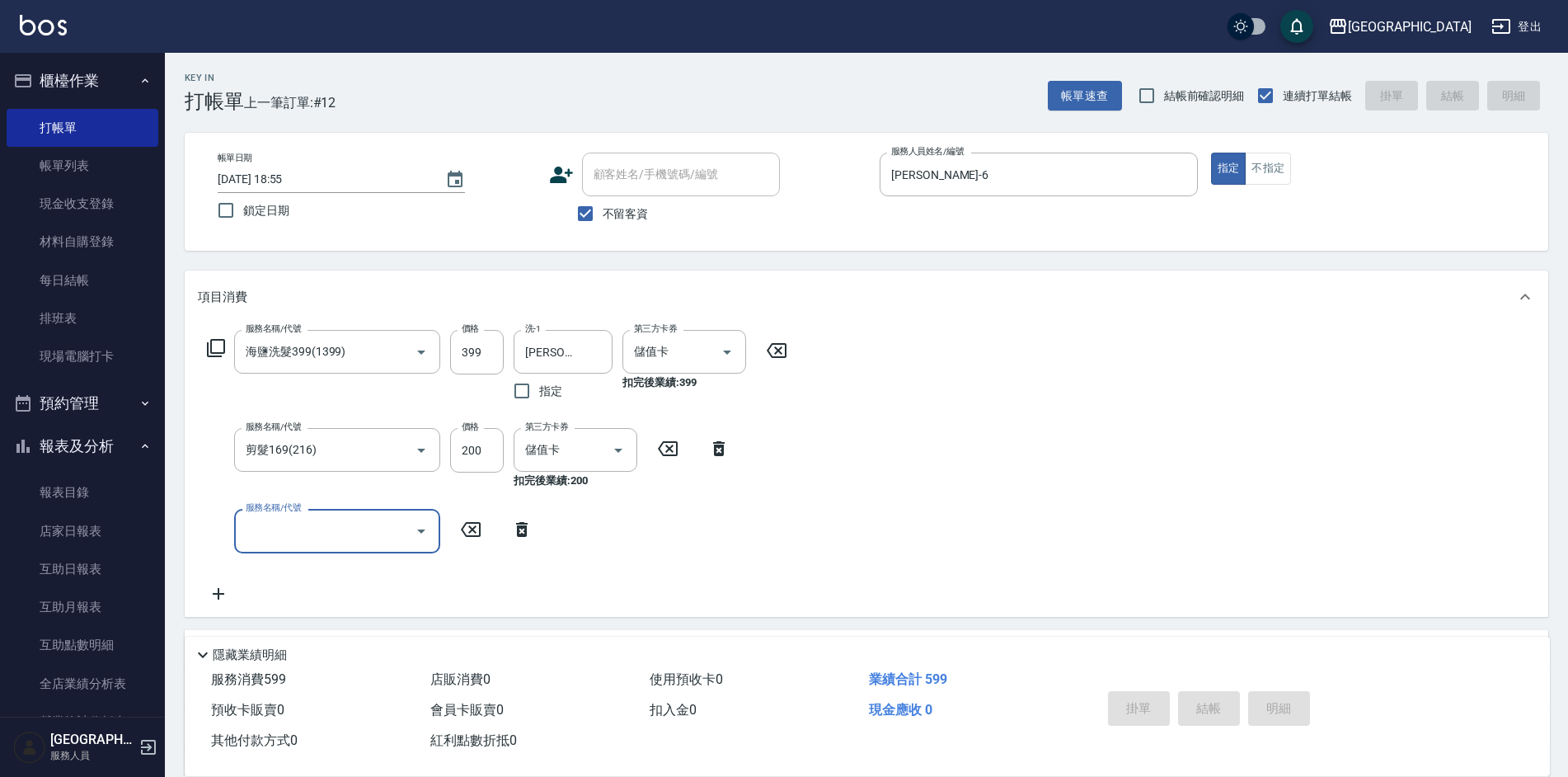
type input "[DATE] 18:56"
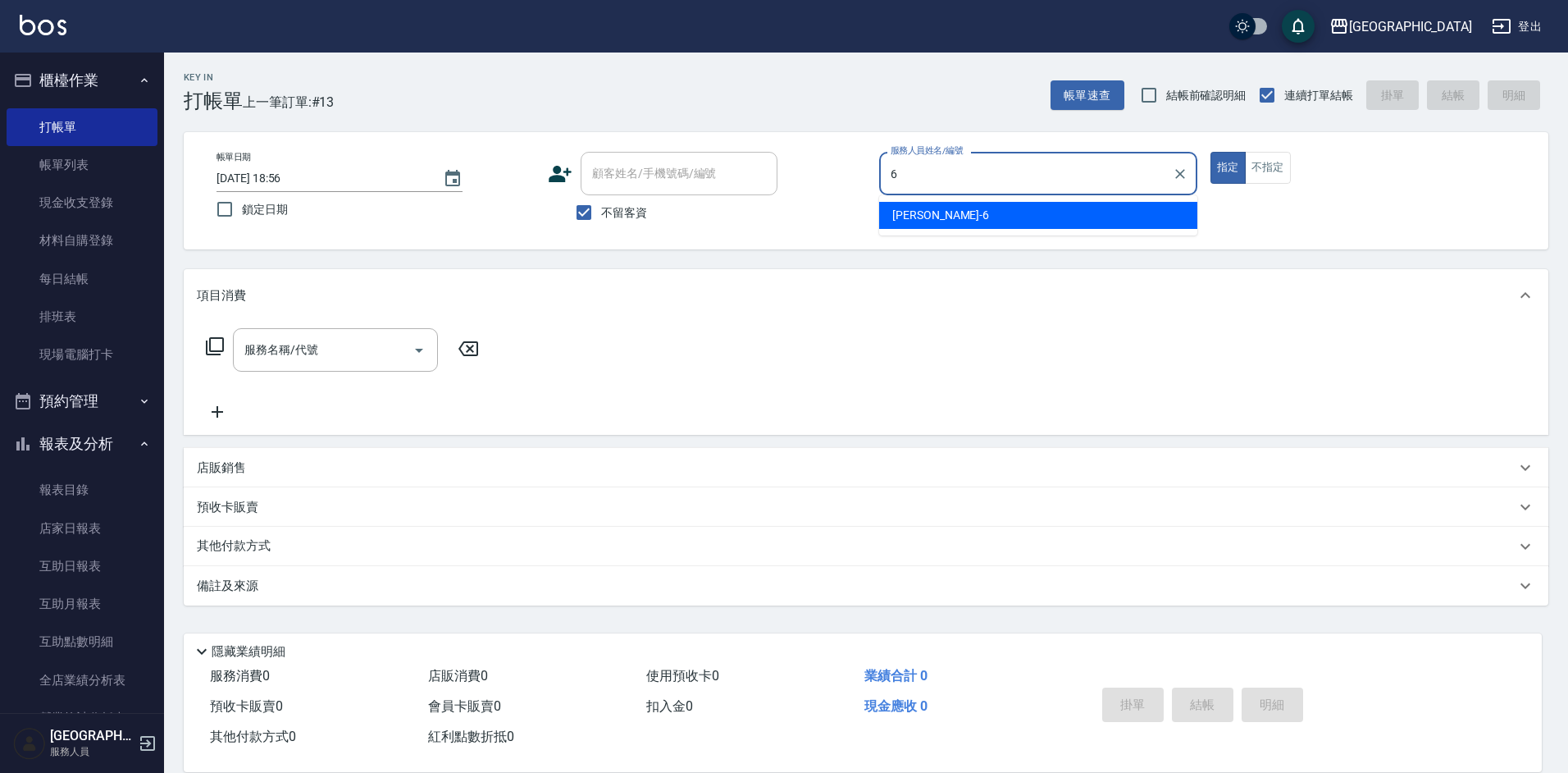
type input "[PERSON_NAME]-6"
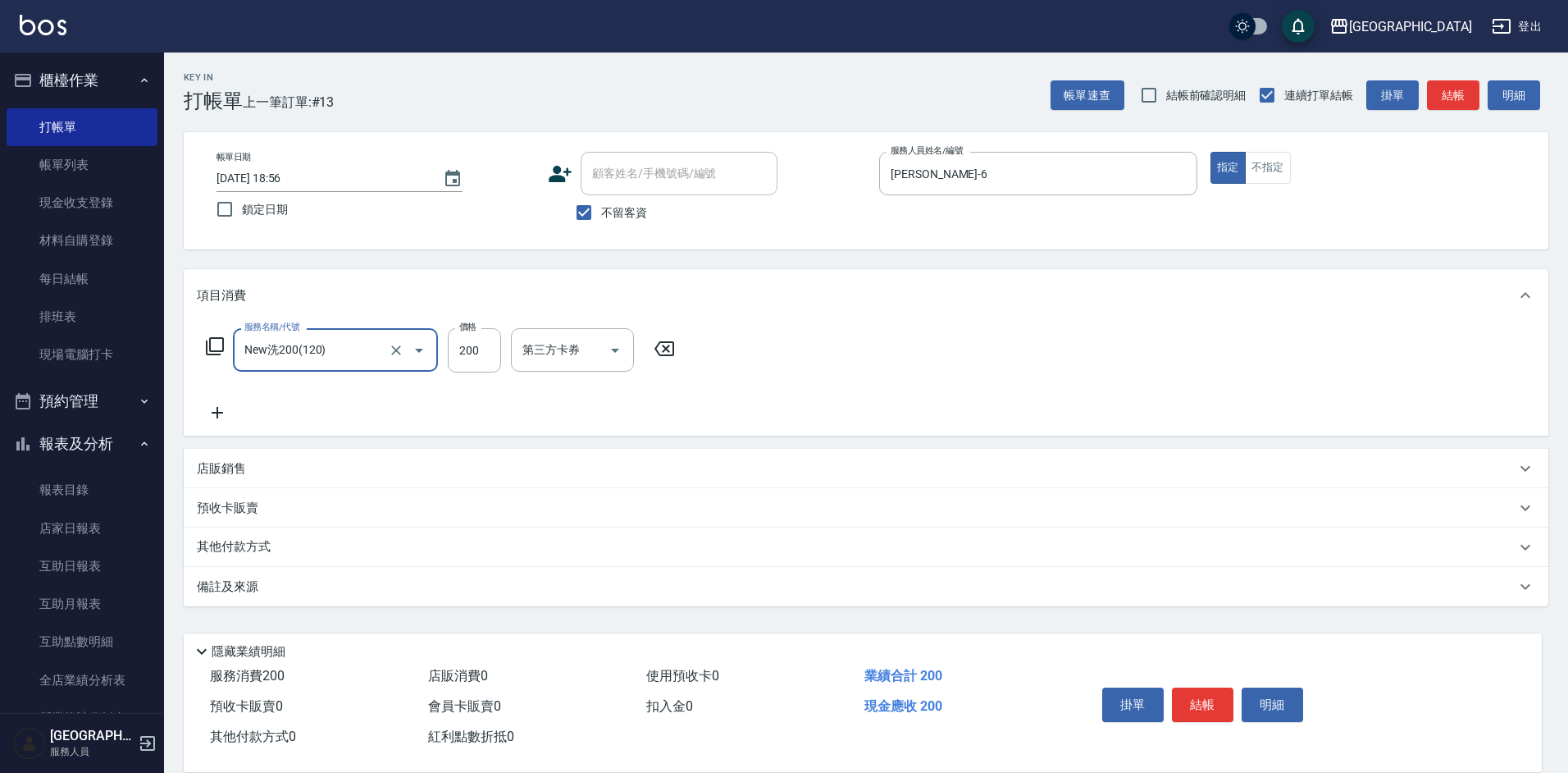
type input "New洗200(120)"
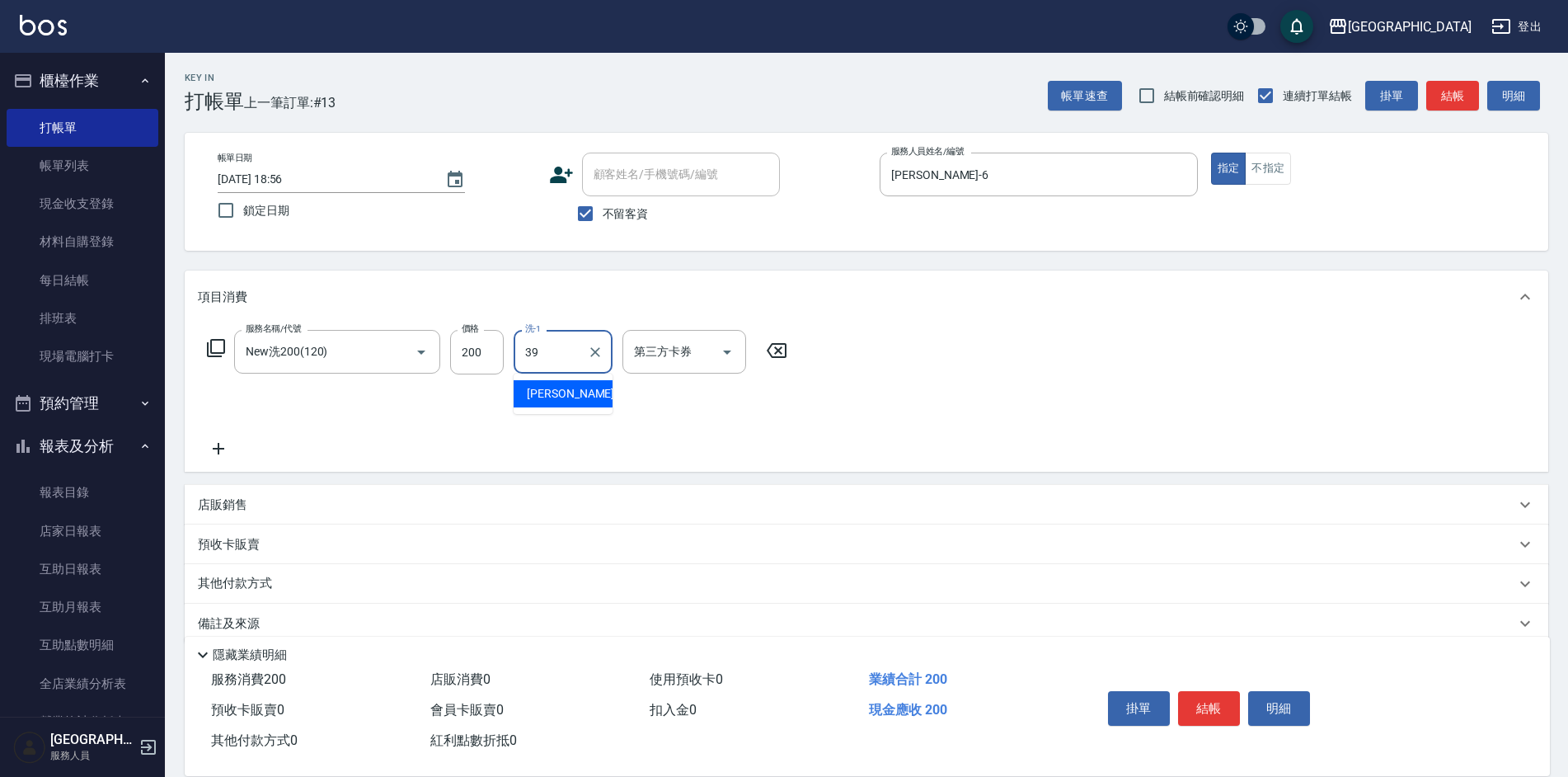
type input "[PERSON_NAME]39"
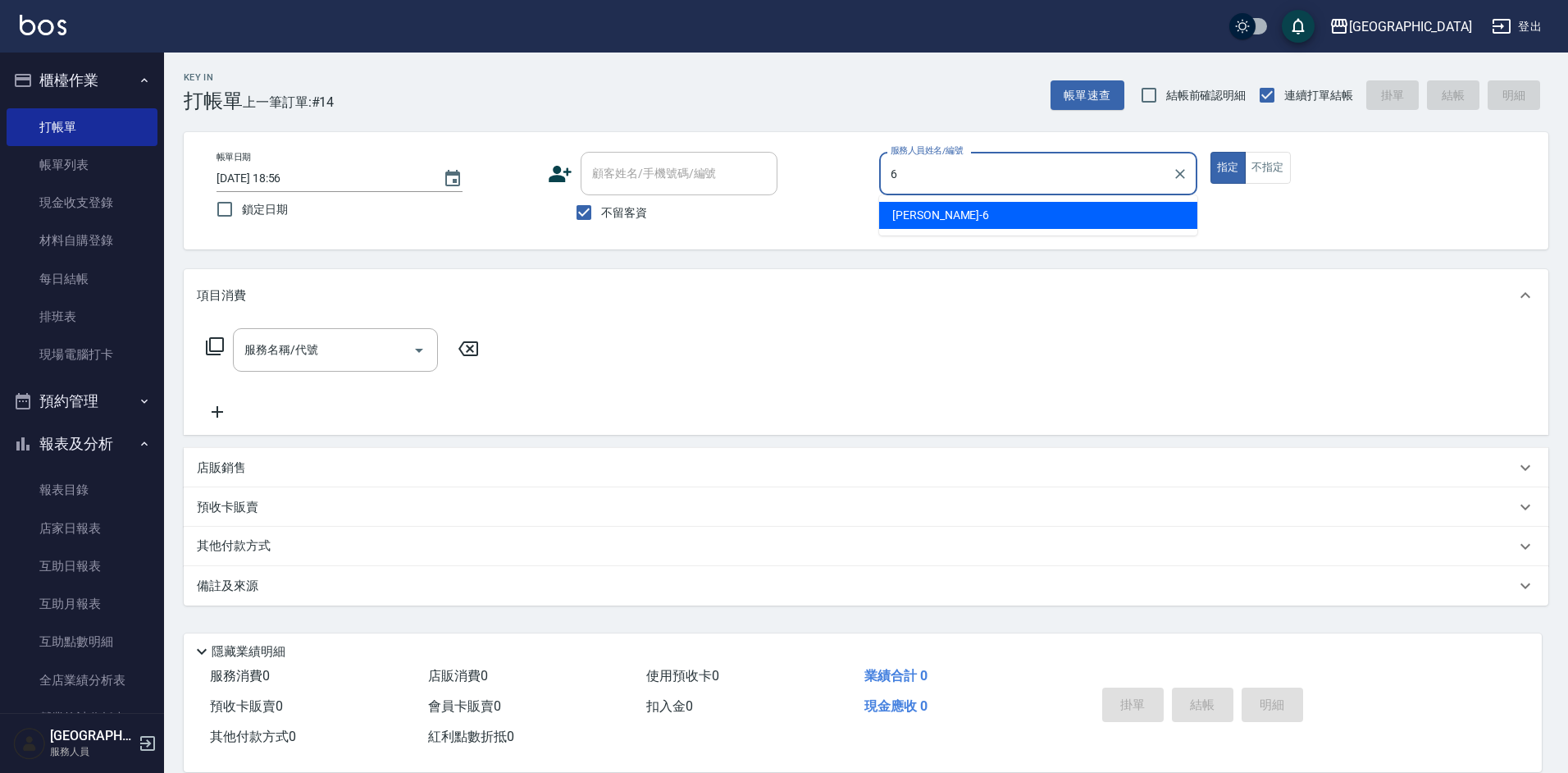
type input "[PERSON_NAME]-6"
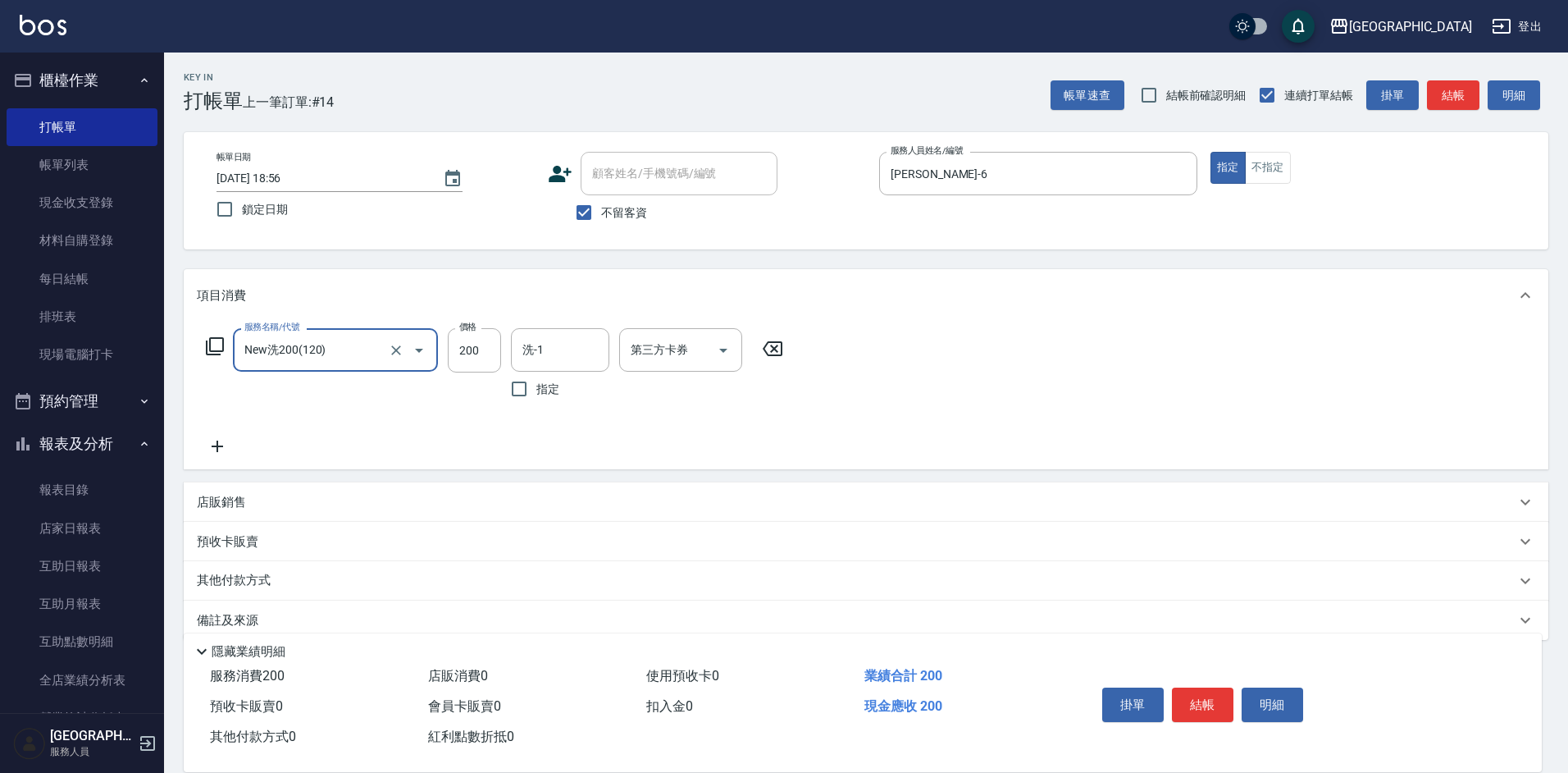
type input "New洗200(120)"
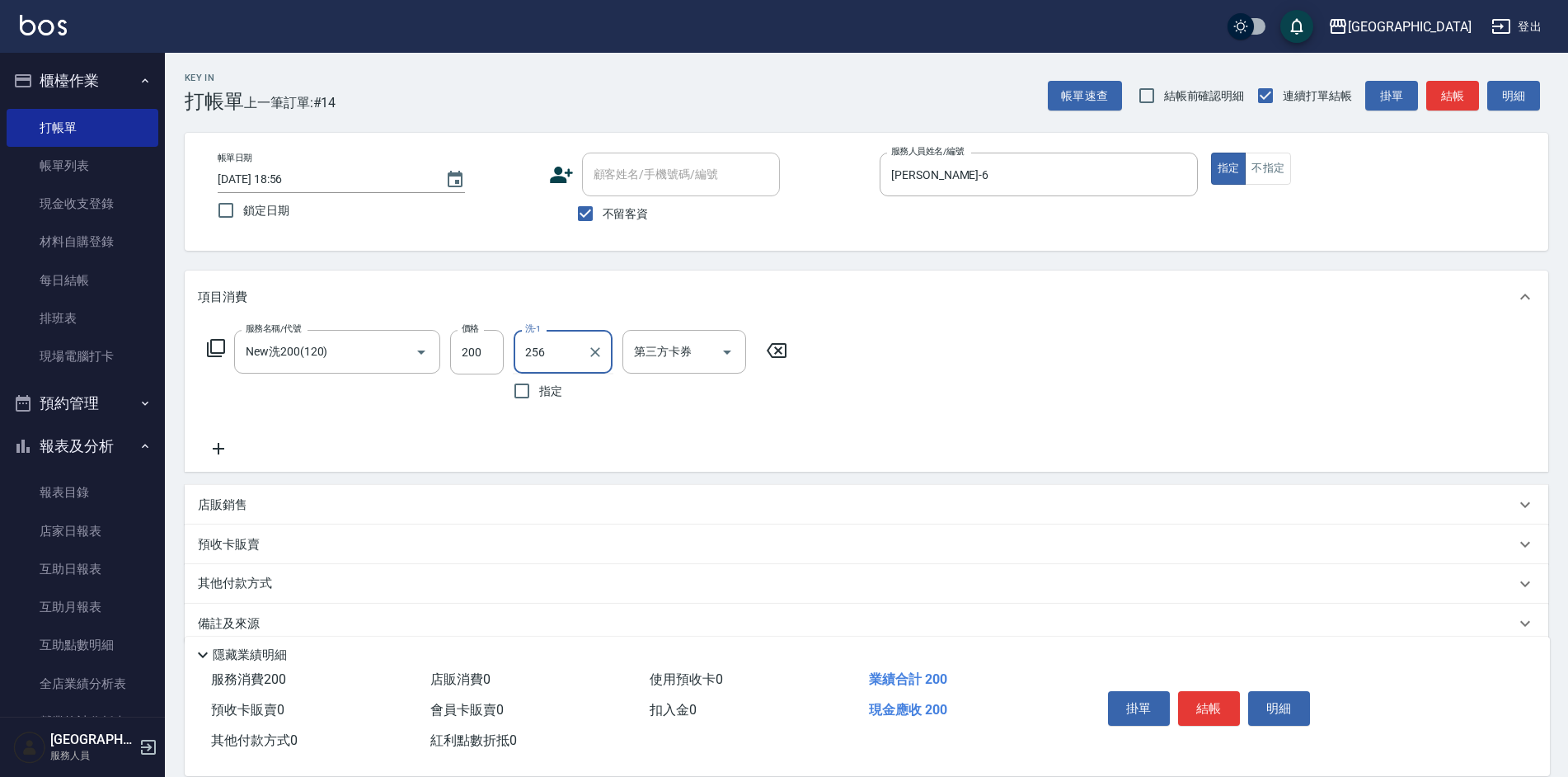
type input "256"
click at [579, 350] on input "洗-1" at bounding box center [563, 351] width 84 height 29
type input "[PERSON_NAME]25"
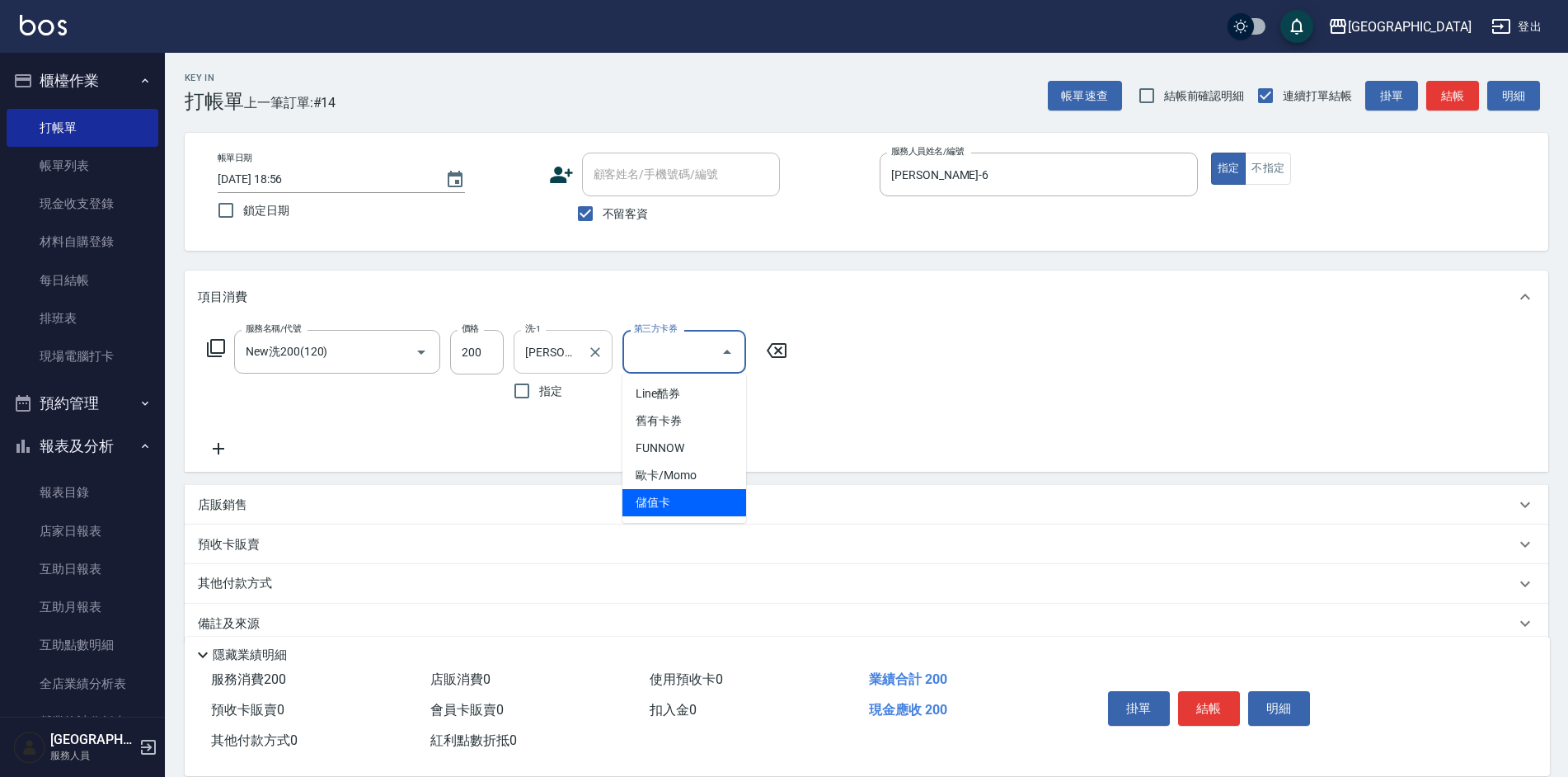
type input "儲值卡"
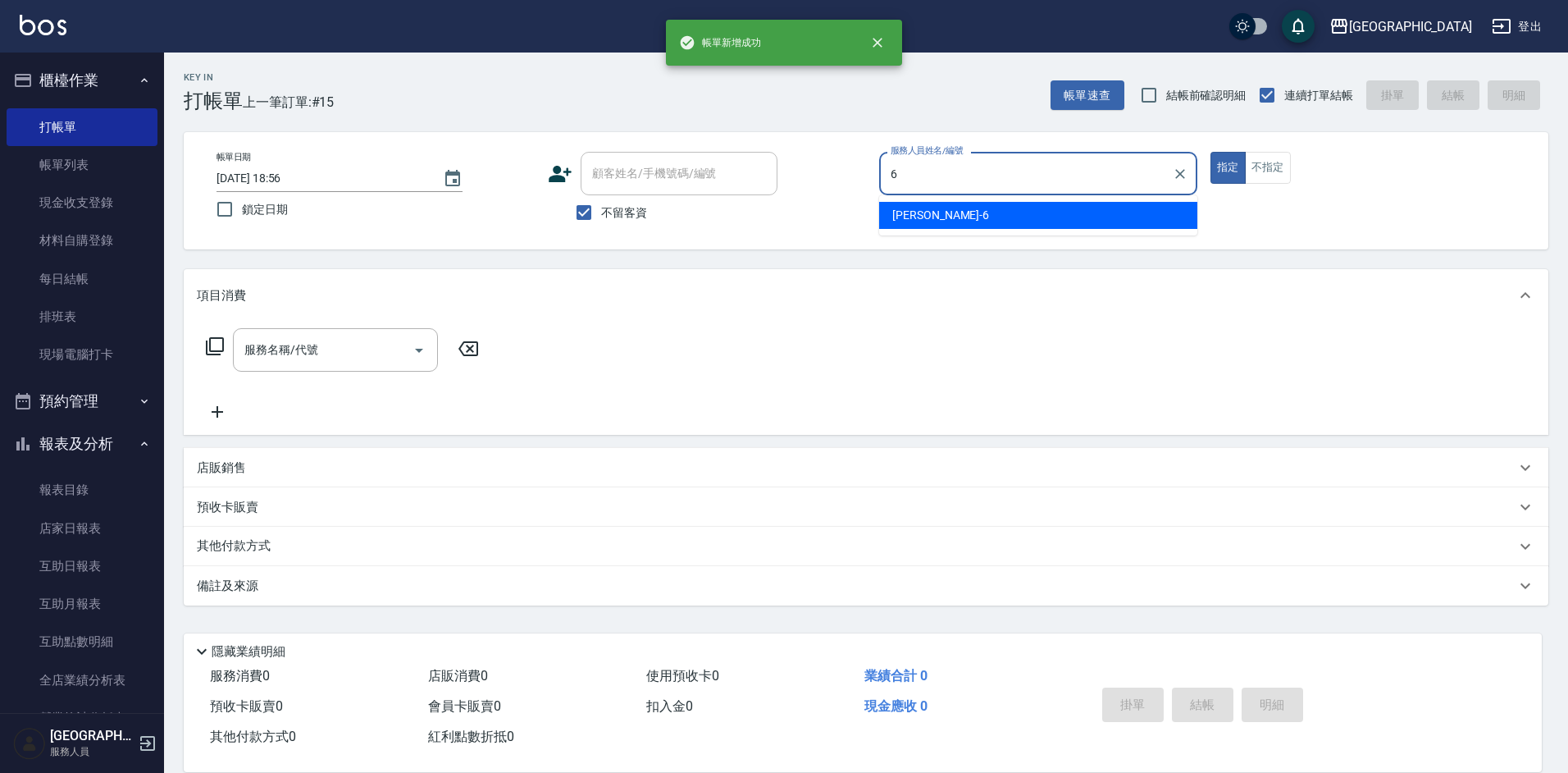
type input "[PERSON_NAME]-6"
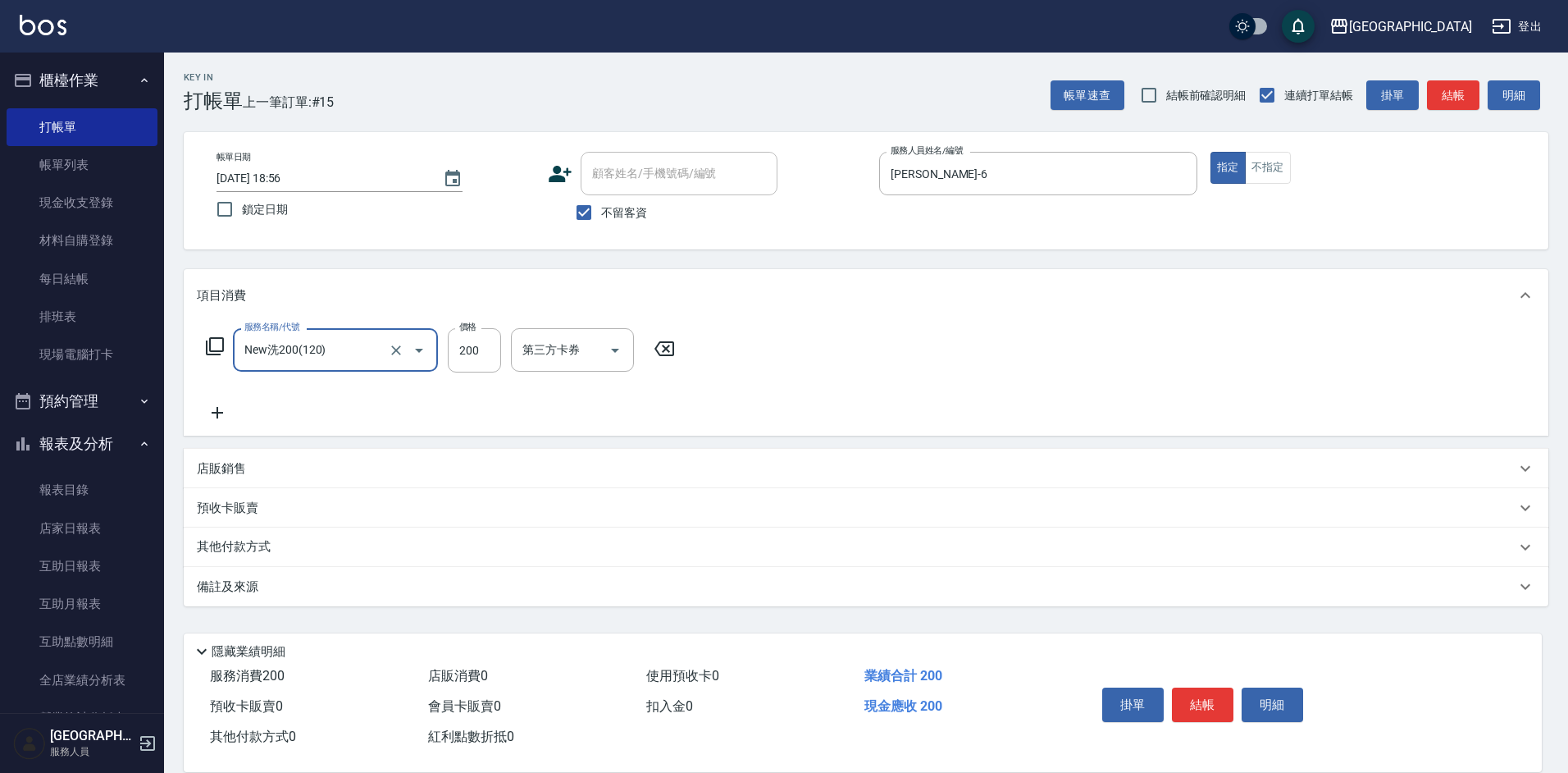
type input "New洗200(120)"
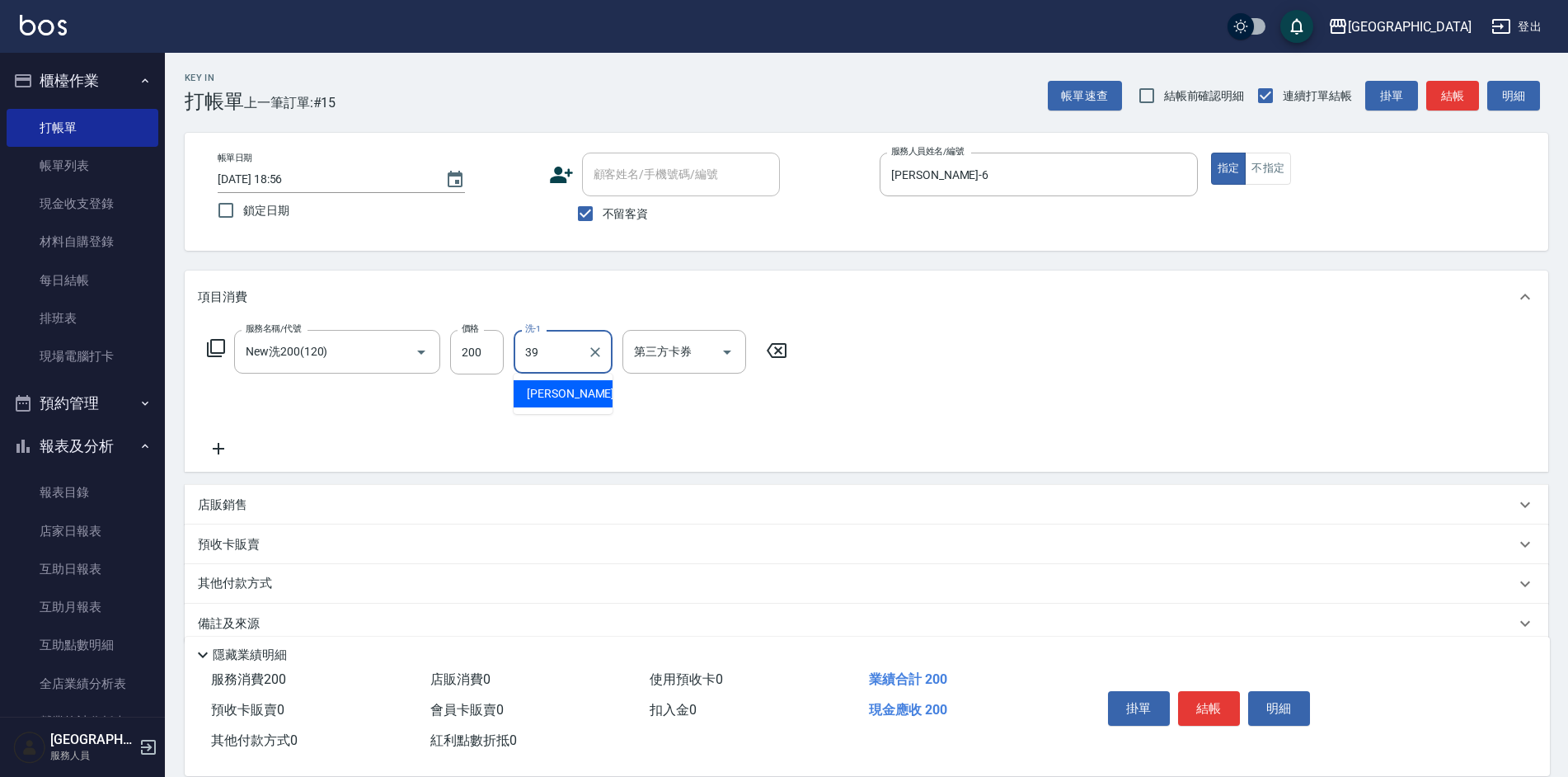
type input "[PERSON_NAME]39"
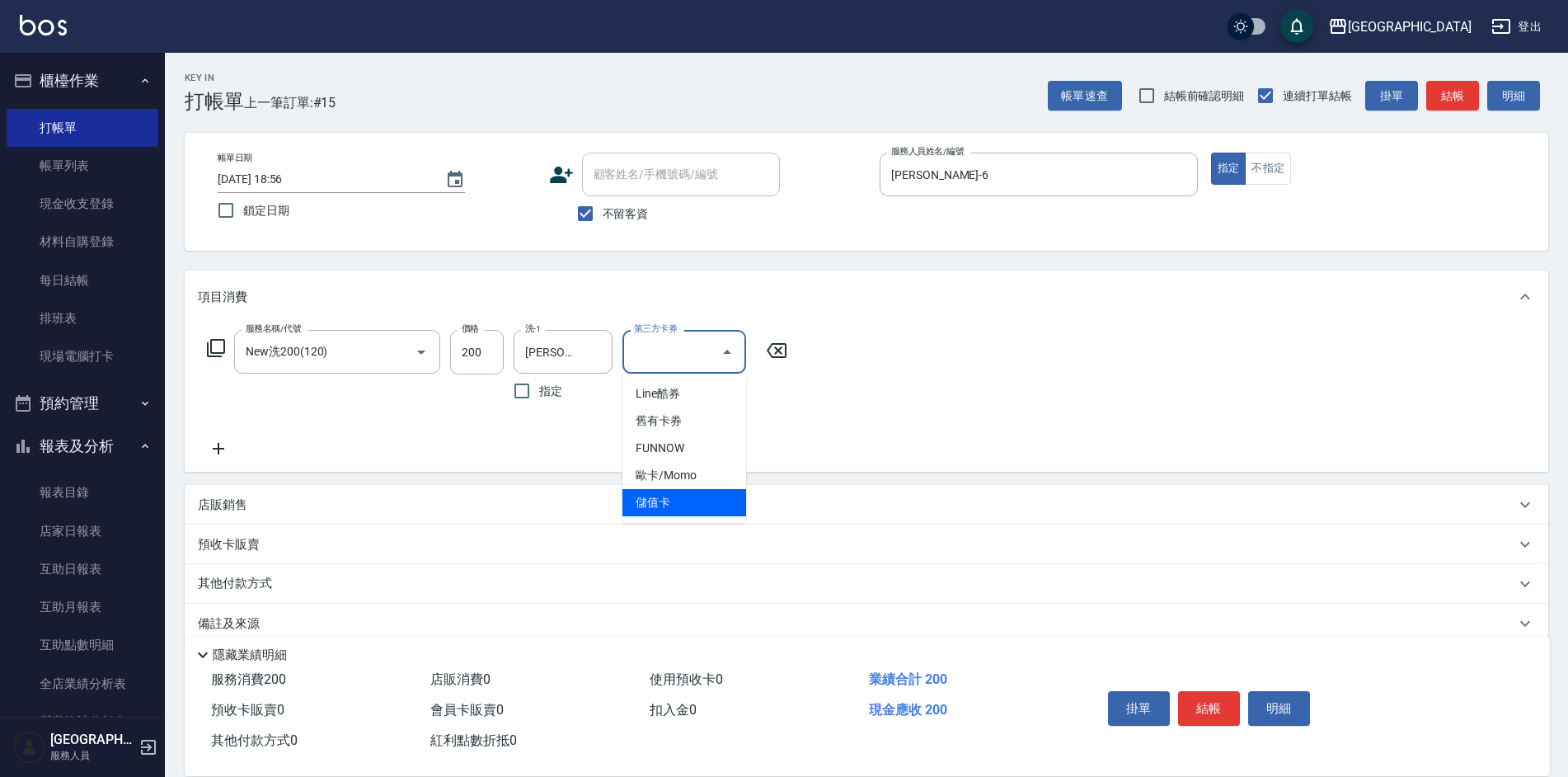
type input "儲值卡"
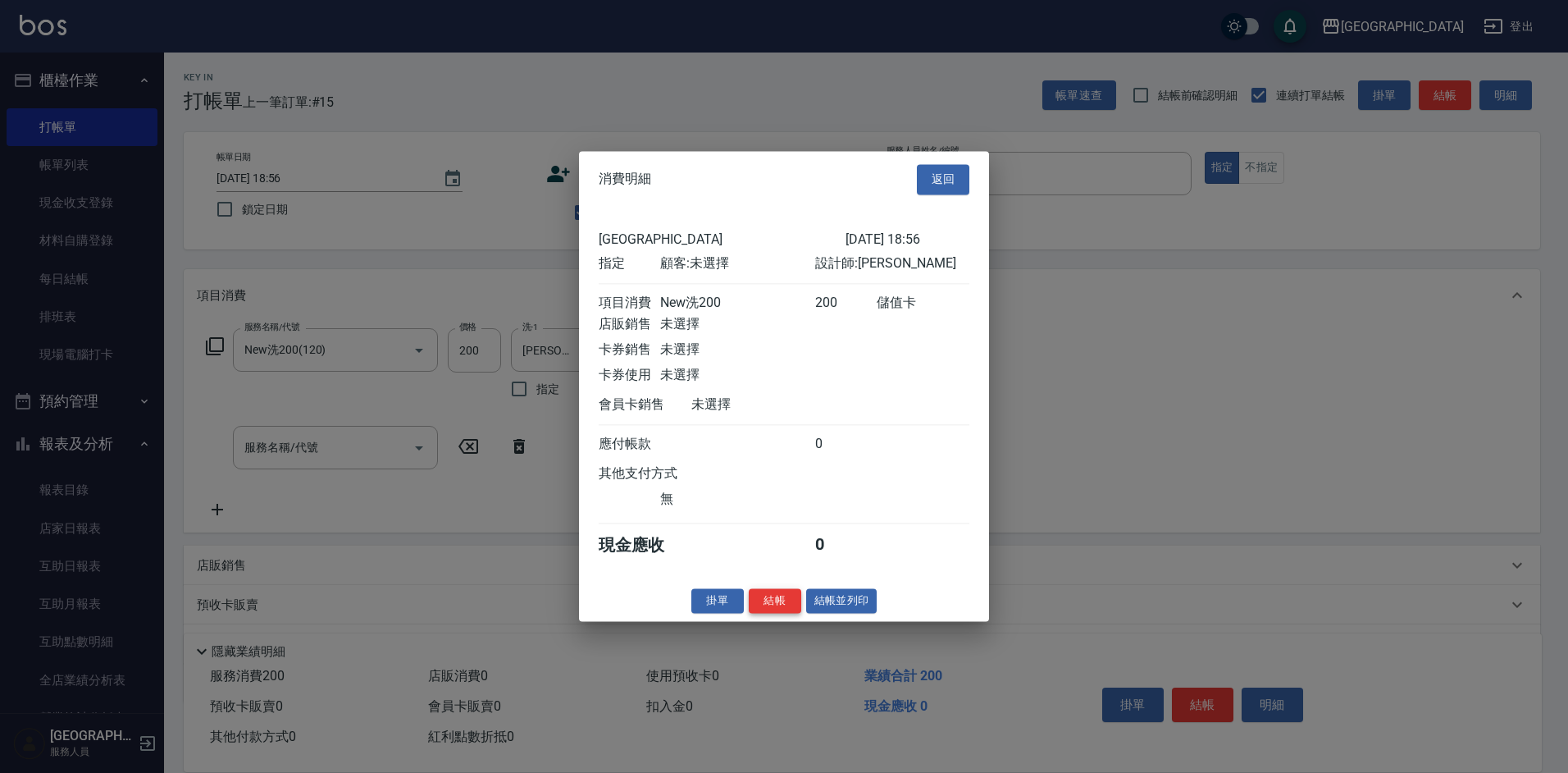
click at [768, 609] on button "結帳" at bounding box center [774, 601] width 52 height 26
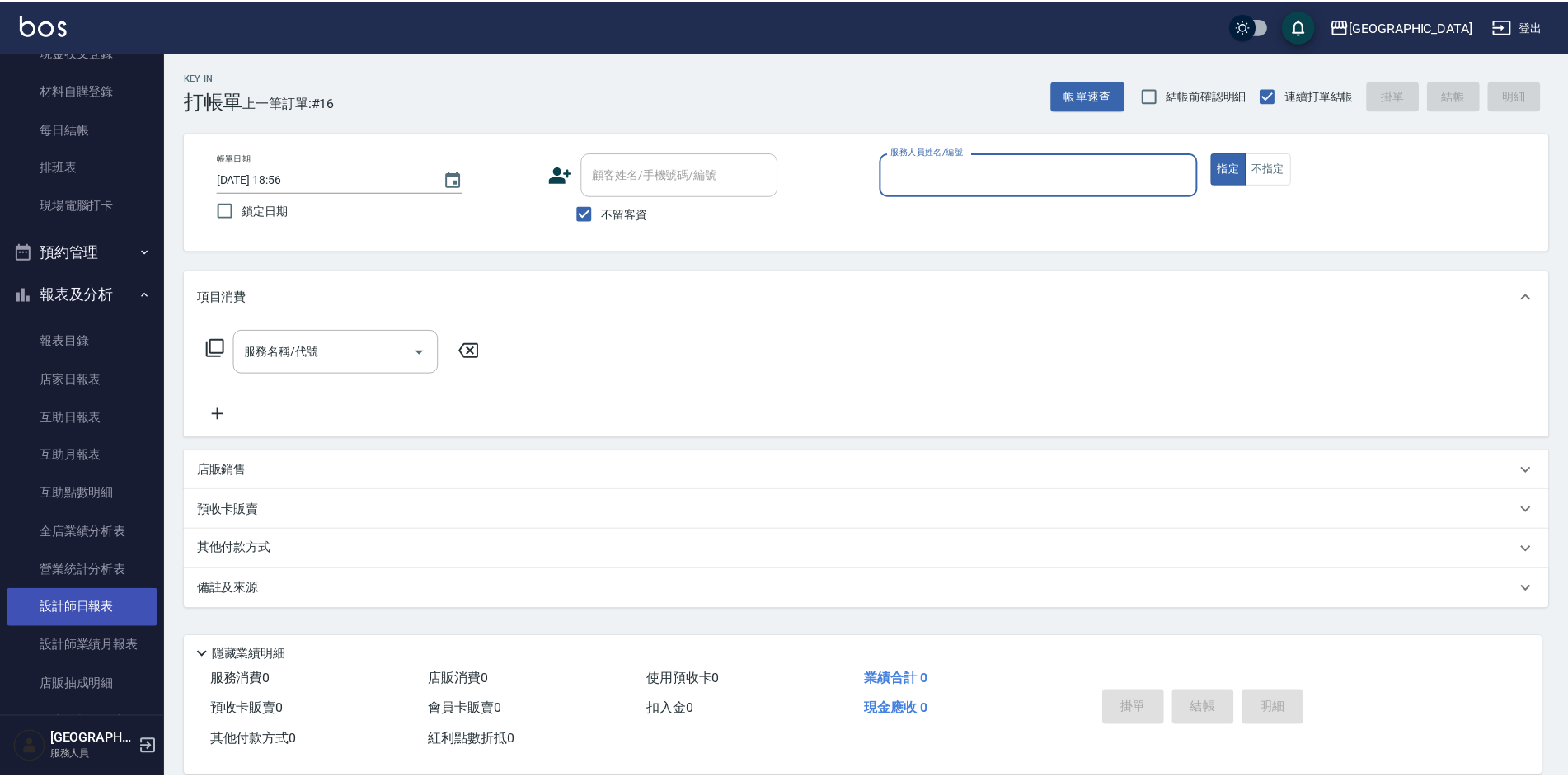
scroll to position [165, 0]
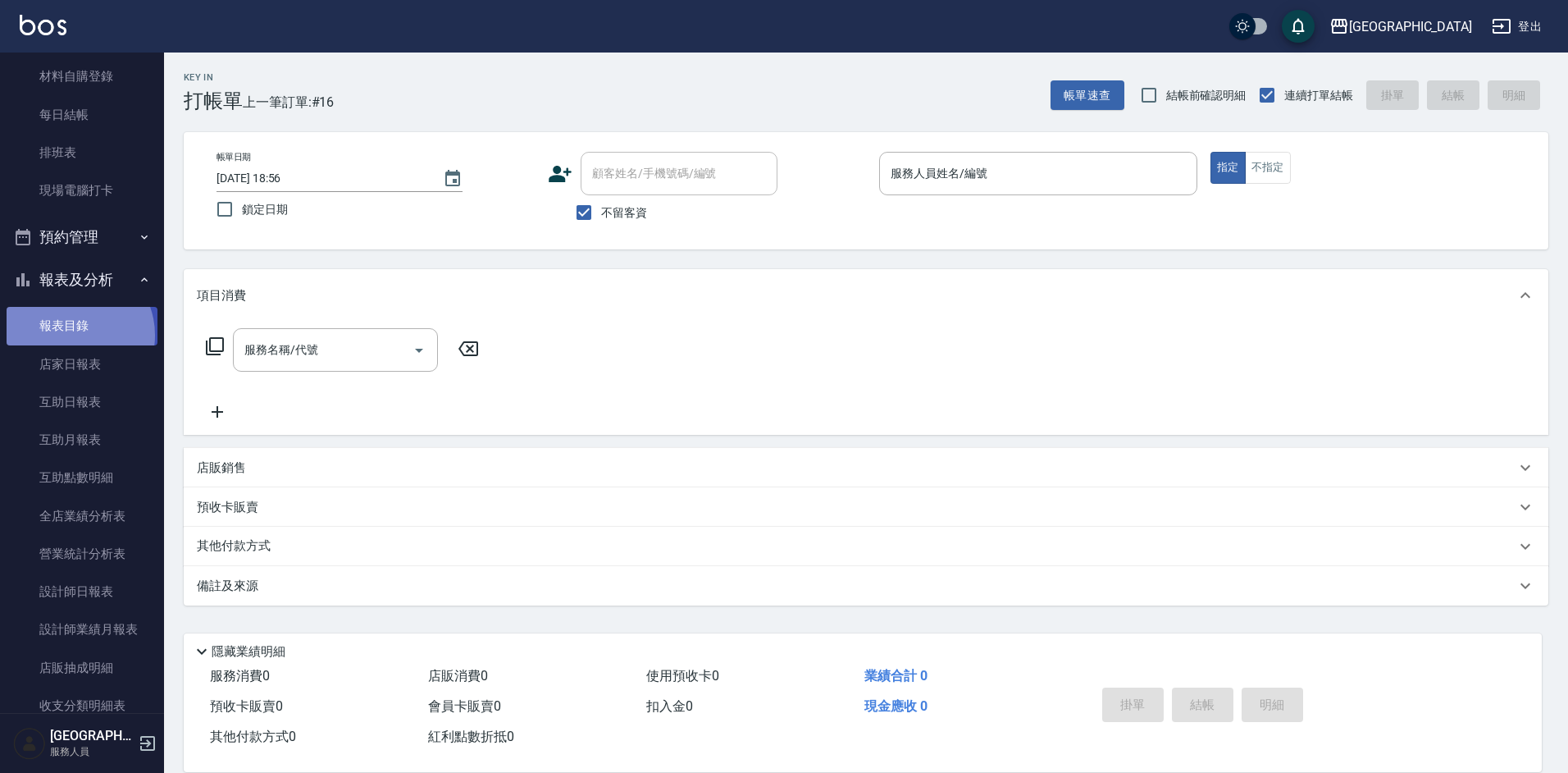
click at [72, 334] on link "報表目錄" at bounding box center [82, 325] width 151 height 37
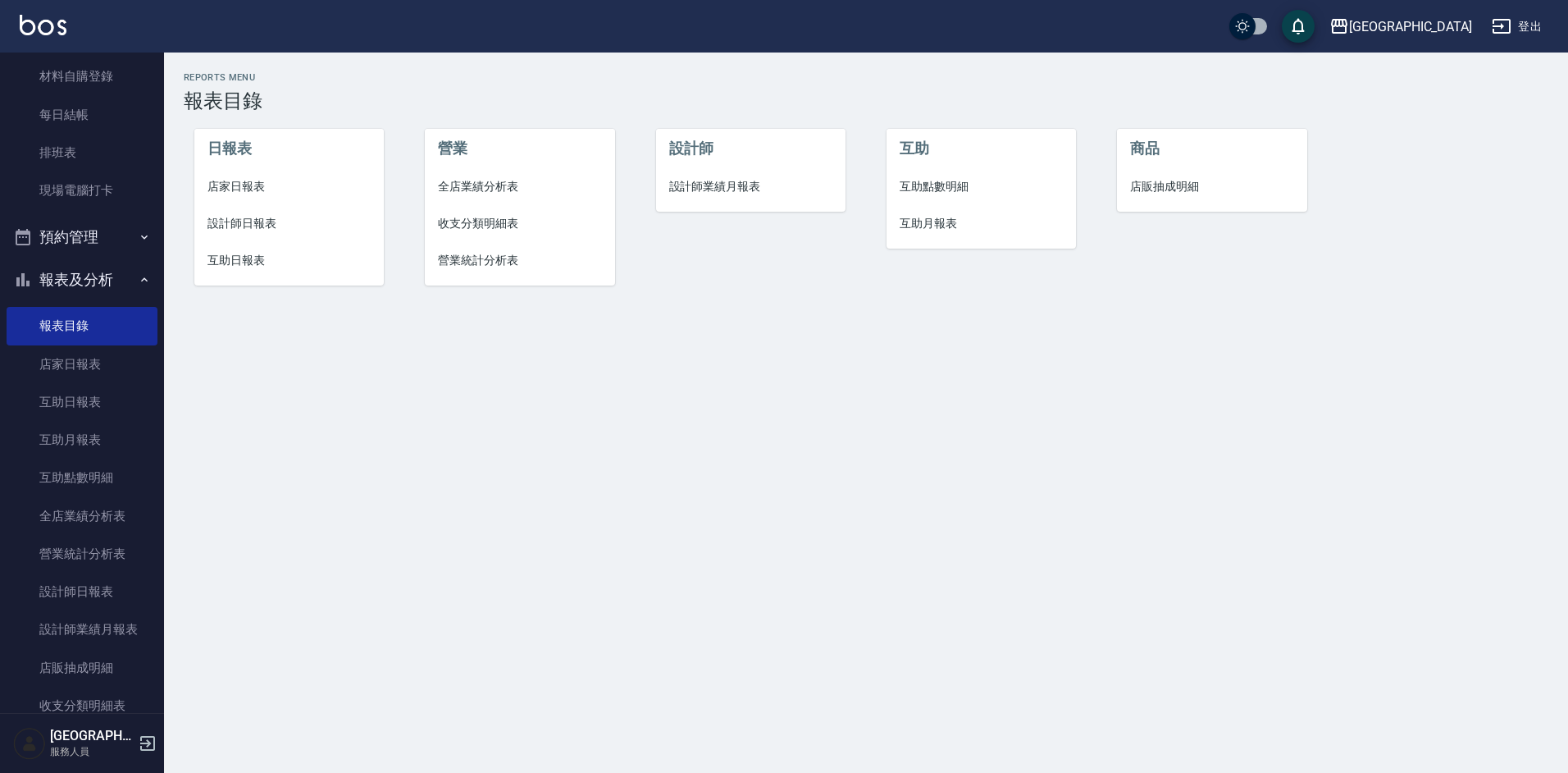
click at [247, 186] on span "店家日報表" at bounding box center [289, 186] width 164 height 17
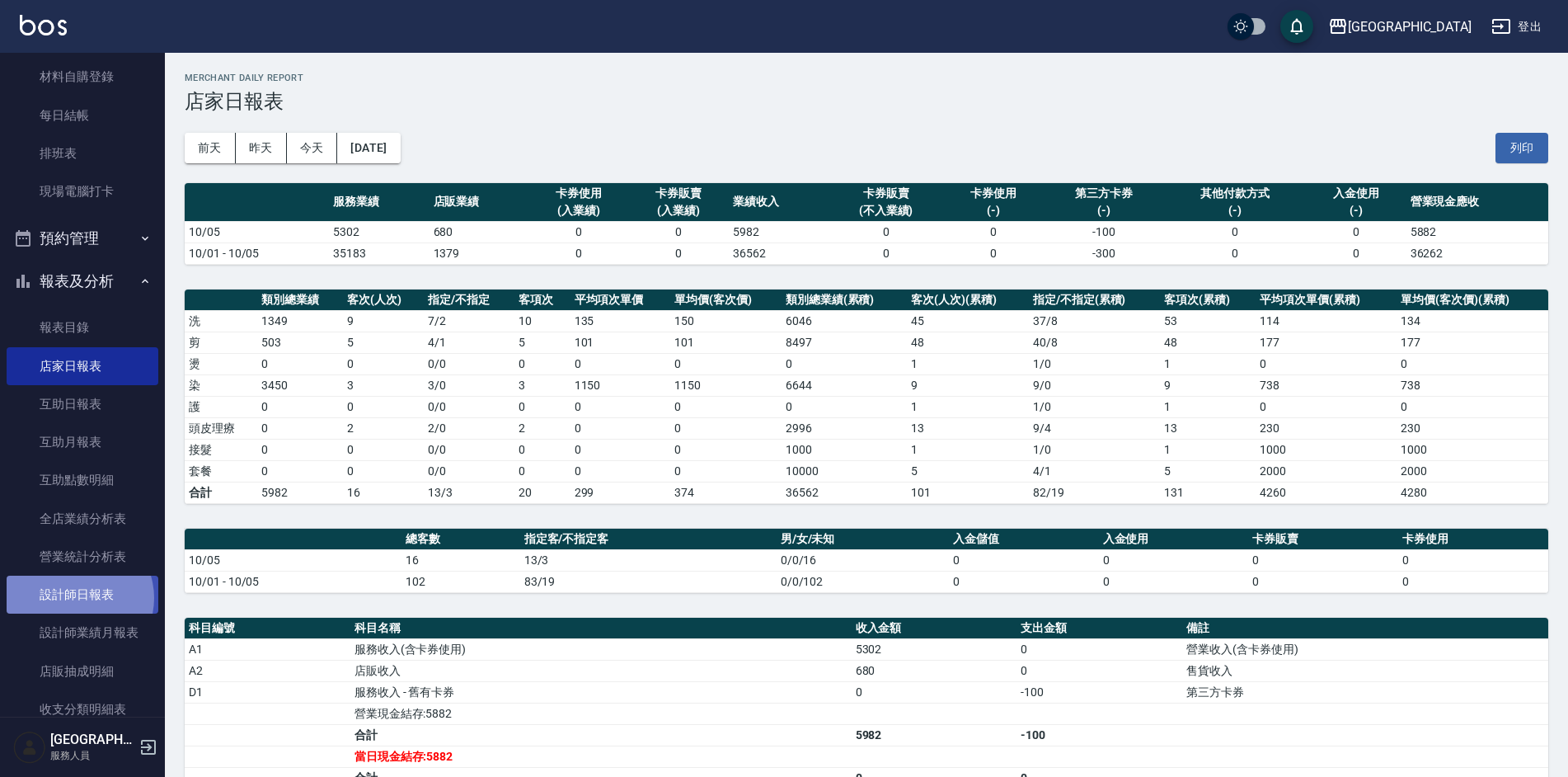
click at [77, 598] on link "設計師日報表" at bounding box center [82, 594] width 151 height 38
